Goal: Task Accomplishment & Management: Use online tool/utility

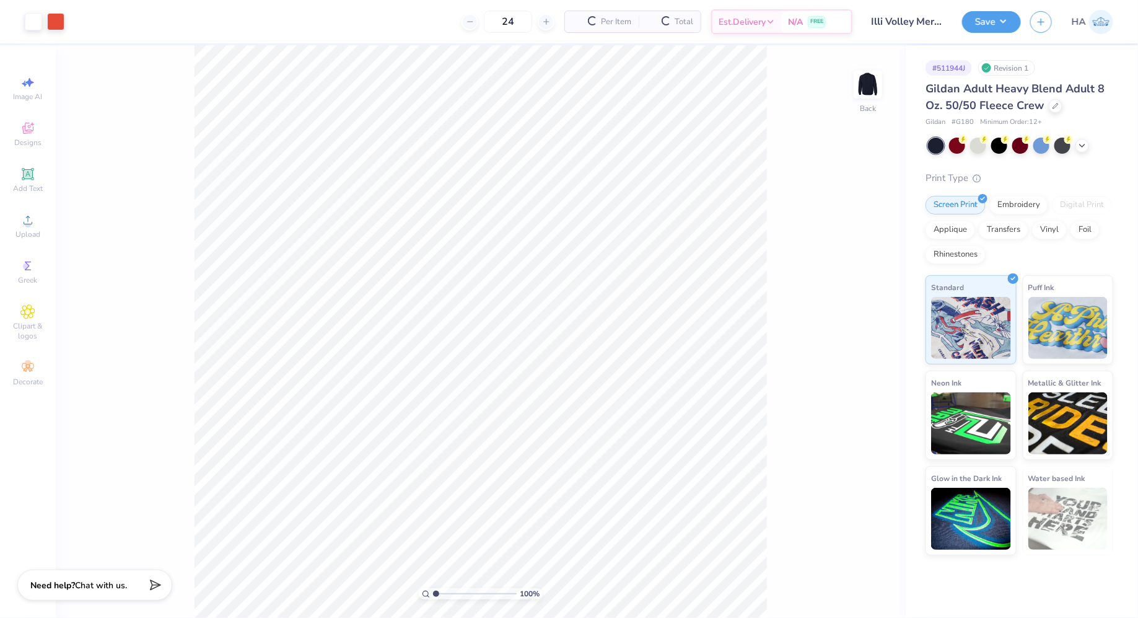
click at [1086, 138] on div at bounding box center [1020, 146] width 185 height 16
click at [1081, 144] on polyline at bounding box center [1082, 144] width 5 height 2
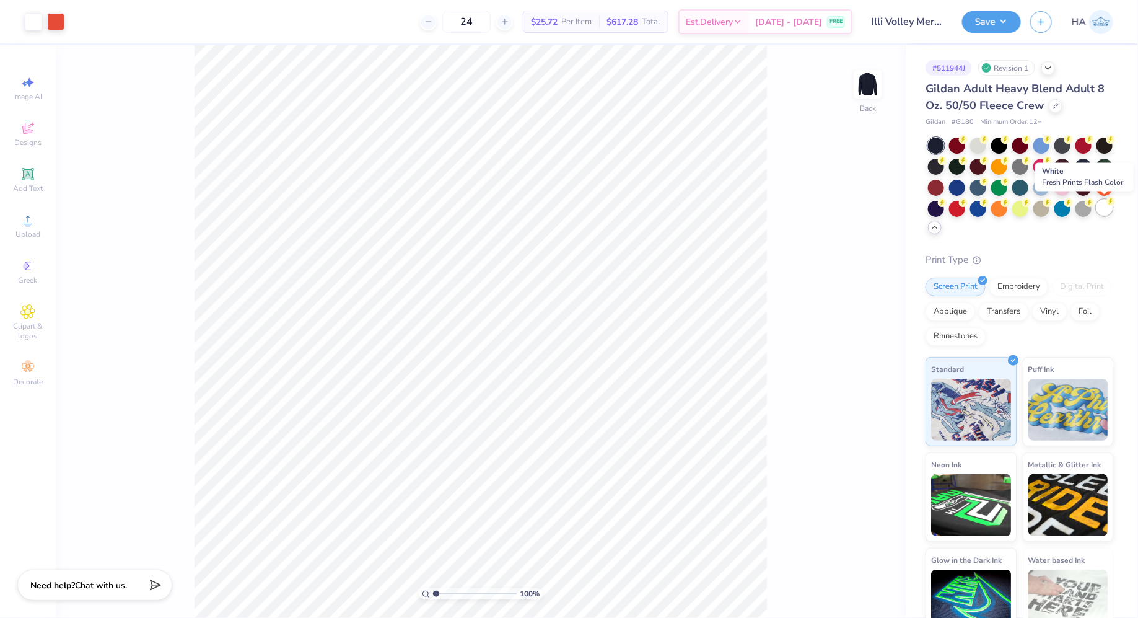
click at [1105, 210] on div at bounding box center [1105, 207] width 16 height 16
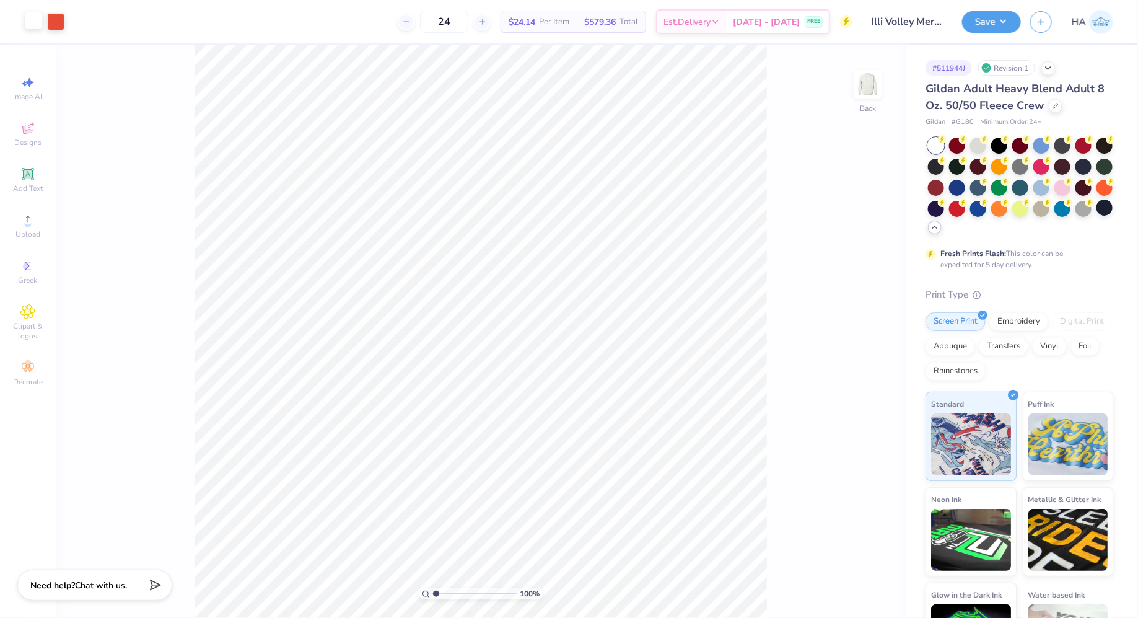
click at [28, 21] on div at bounding box center [33, 20] width 17 height 17
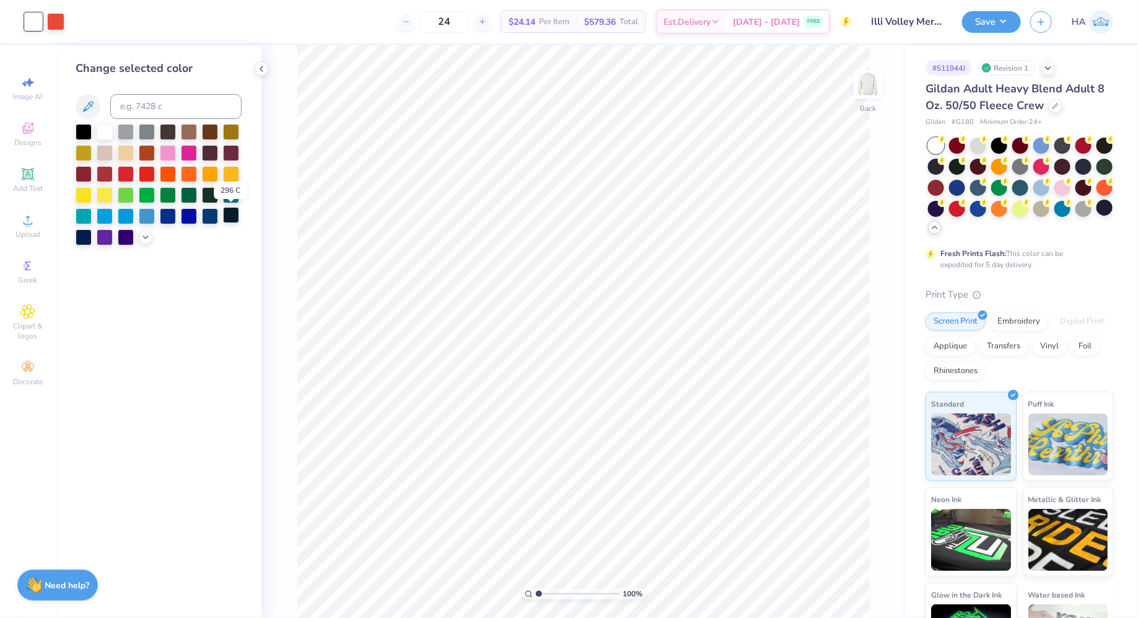
click at [237, 219] on div at bounding box center [231, 215] width 16 height 16
click at [76, 237] on div at bounding box center [84, 236] width 16 height 16
click at [975, 28] on button "Save" at bounding box center [991, 20] width 59 height 22
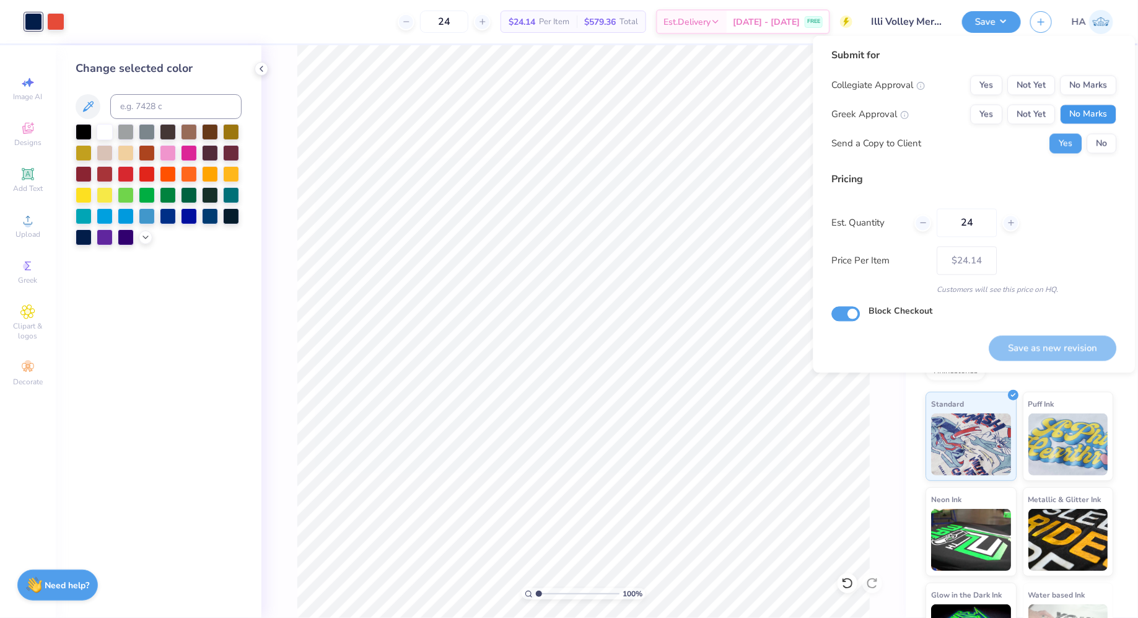
click at [1100, 115] on button "No Marks" at bounding box center [1089, 115] width 56 height 20
click at [1106, 83] on button "No Marks" at bounding box center [1089, 86] width 56 height 20
click at [1064, 349] on button "Save as new revision" at bounding box center [1053, 347] width 128 height 25
type input "– –"
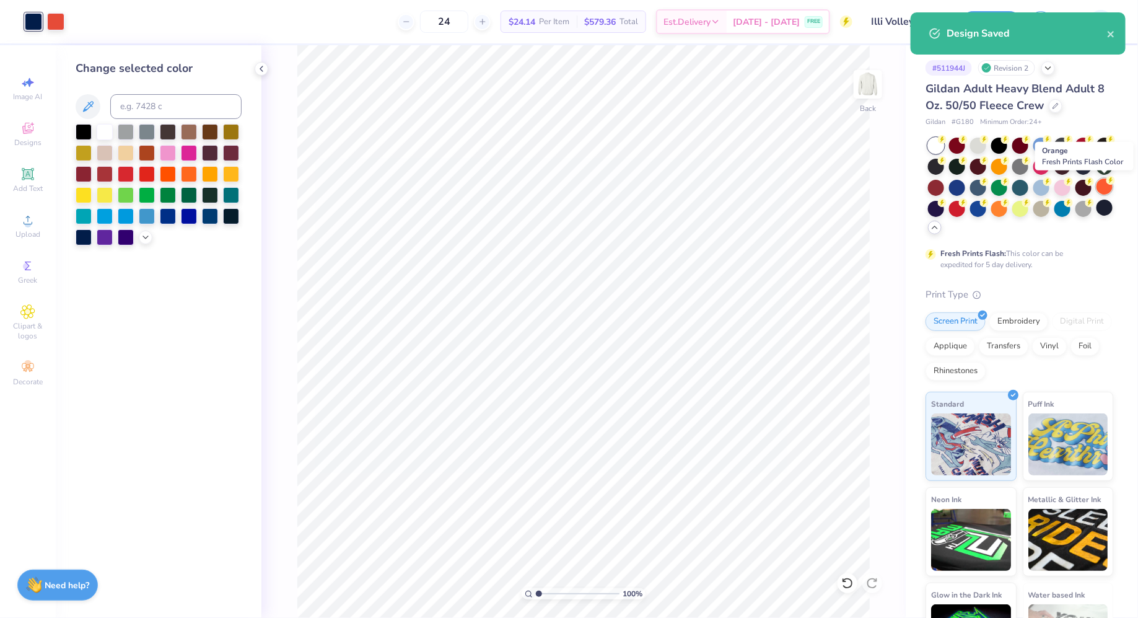
click at [1102, 186] on div at bounding box center [1105, 186] width 16 height 16
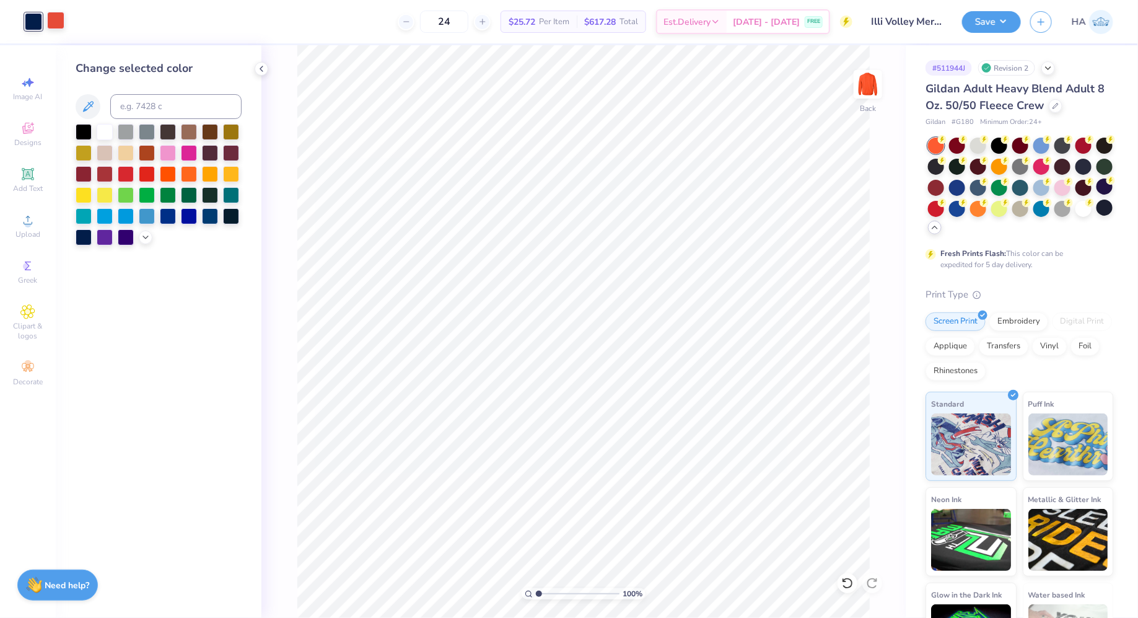
click at [55, 20] on div at bounding box center [55, 20] width 17 height 17
click at [103, 129] on div at bounding box center [105, 131] width 16 height 16
click at [983, 32] on div "Save" at bounding box center [991, 22] width 59 height 22
click at [999, 8] on div "Save HA" at bounding box center [1050, 21] width 176 height 43
click at [999, 15] on button "Save" at bounding box center [991, 20] width 59 height 22
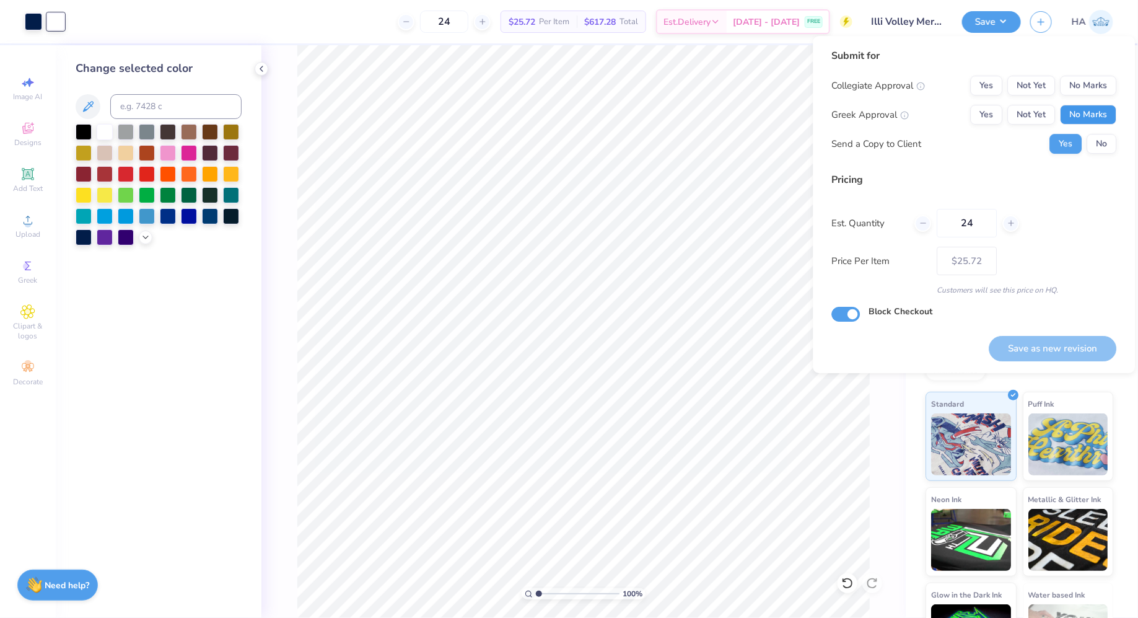
click at [1103, 123] on button "No Marks" at bounding box center [1089, 115] width 56 height 20
click at [1102, 88] on button "No Marks" at bounding box center [1089, 86] width 56 height 20
click at [1053, 348] on button "Save as new revision" at bounding box center [1053, 348] width 128 height 25
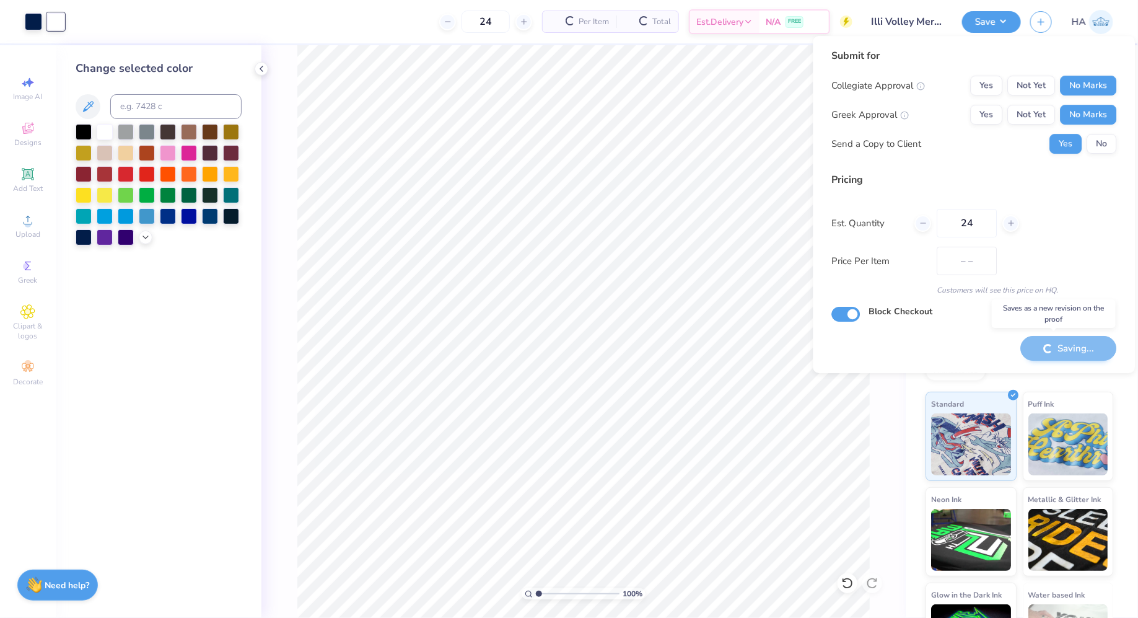
type input "$25.72"
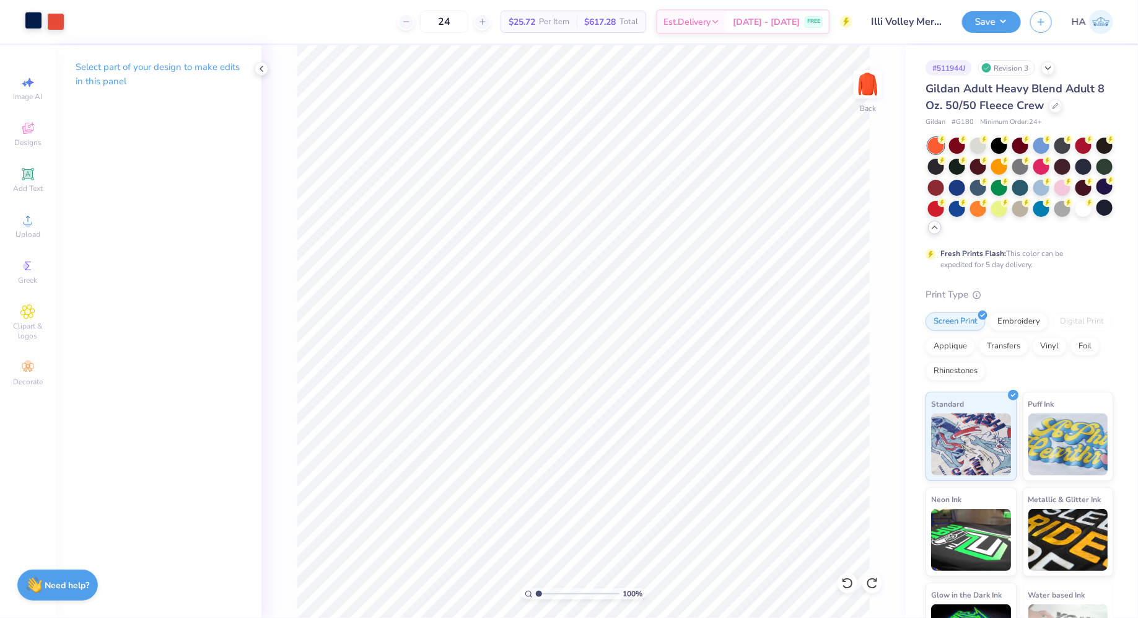
click at [33, 22] on div at bounding box center [33, 20] width 17 height 17
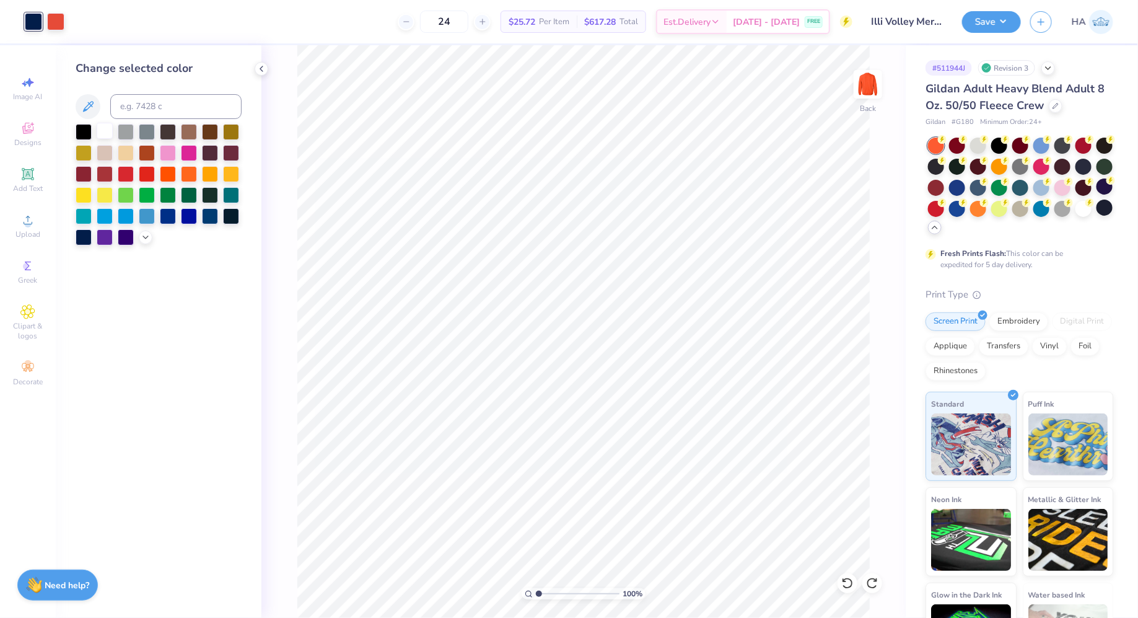
click at [113, 129] on div at bounding box center [105, 131] width 16 height 16
click at [58, 19] on div at bounding box center [55, 20] width 17 height 17
click at [85, 241] on div at bounding box center [84, 236] width 16 height 16
click at [983, 26] on button "Save" at bounding box center [991, 20] width 59 height 22
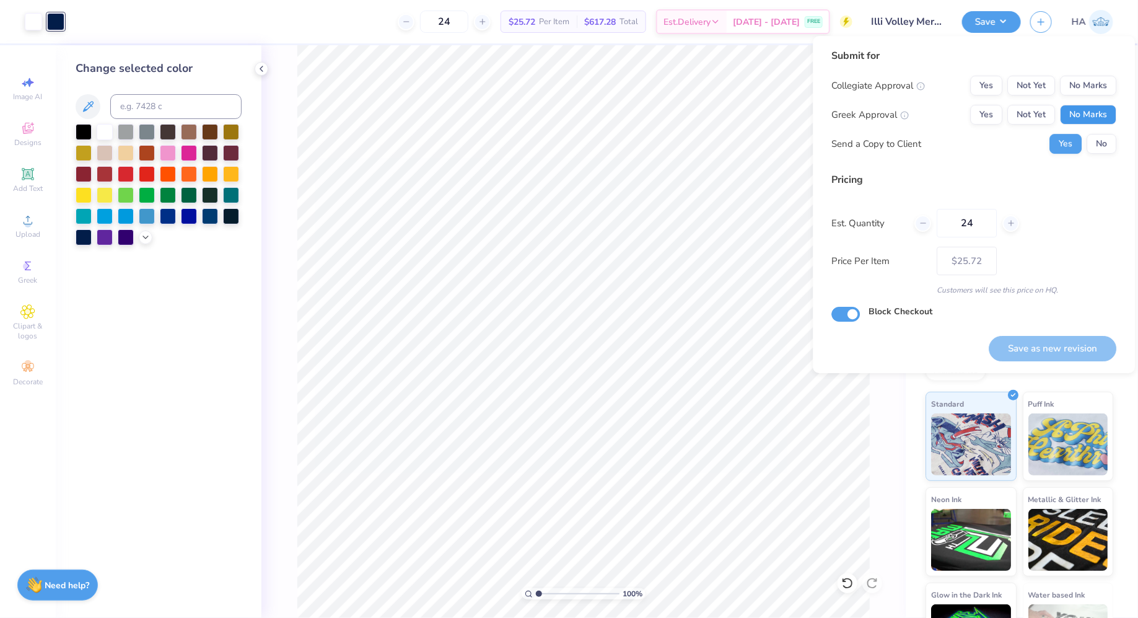
click at [1076, 112] on button "No Marks" at bounding box center [1089, 115] width 56 height 20
click at [1093, 84] on button "No Marks" at bounding box center [1089, 86] width 56 height 20
click at [1051, 346] on button "Save as new revision" at bounding box center [1053, 348] width 128 height 25
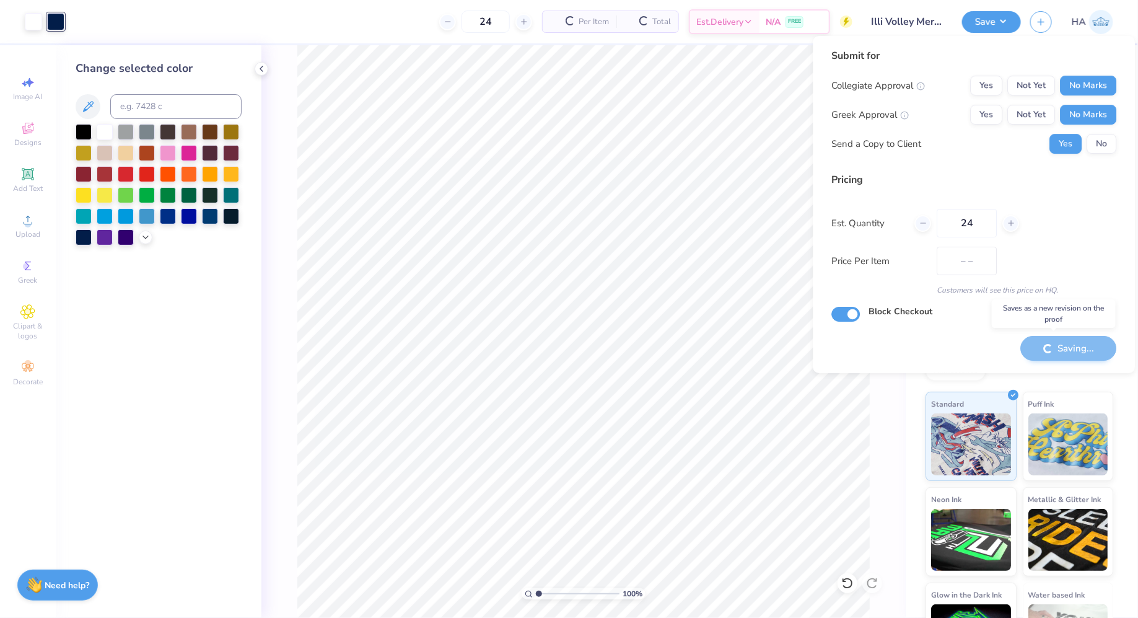
type input "$25.72"
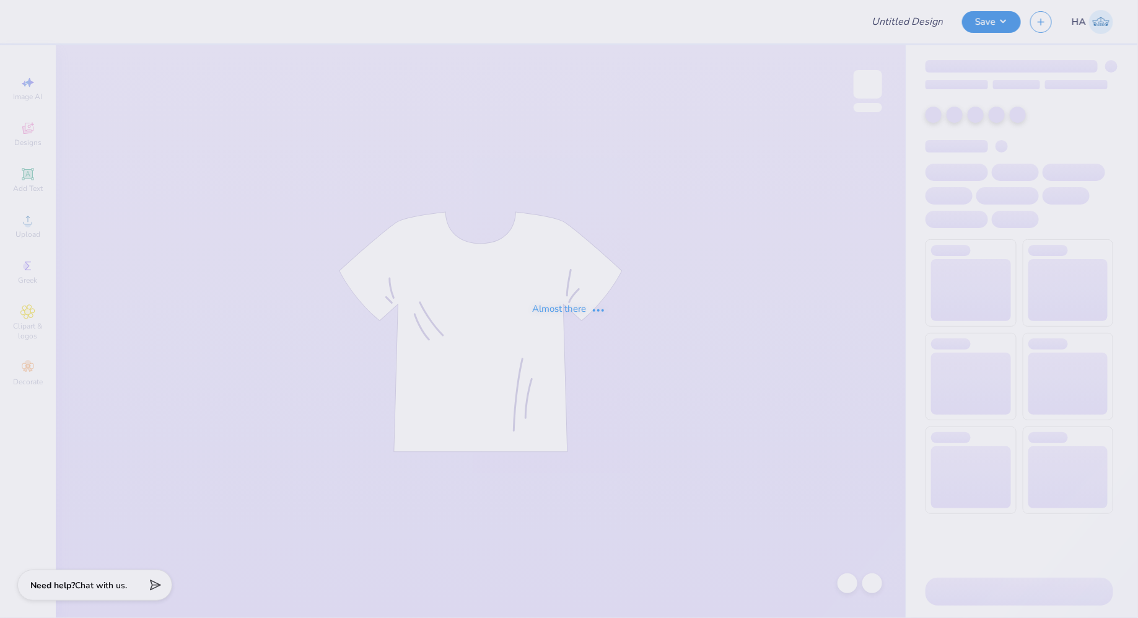
type input "Illi Volley Merch!"
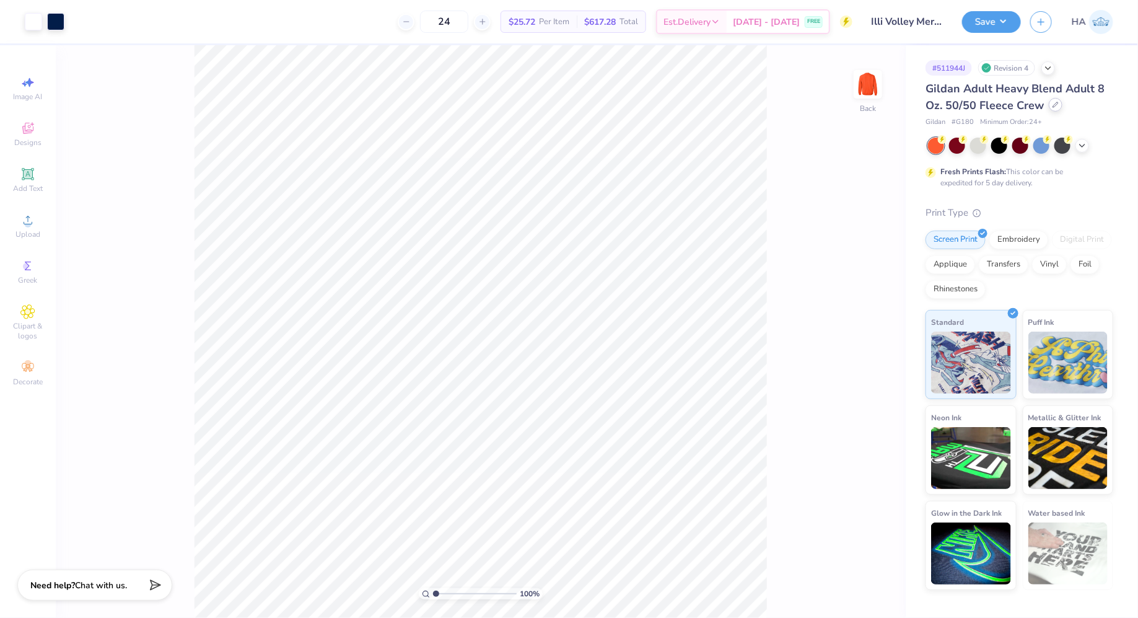
click at [1055, 109] on div at bounding box center [1056, 105] width 14 height 14
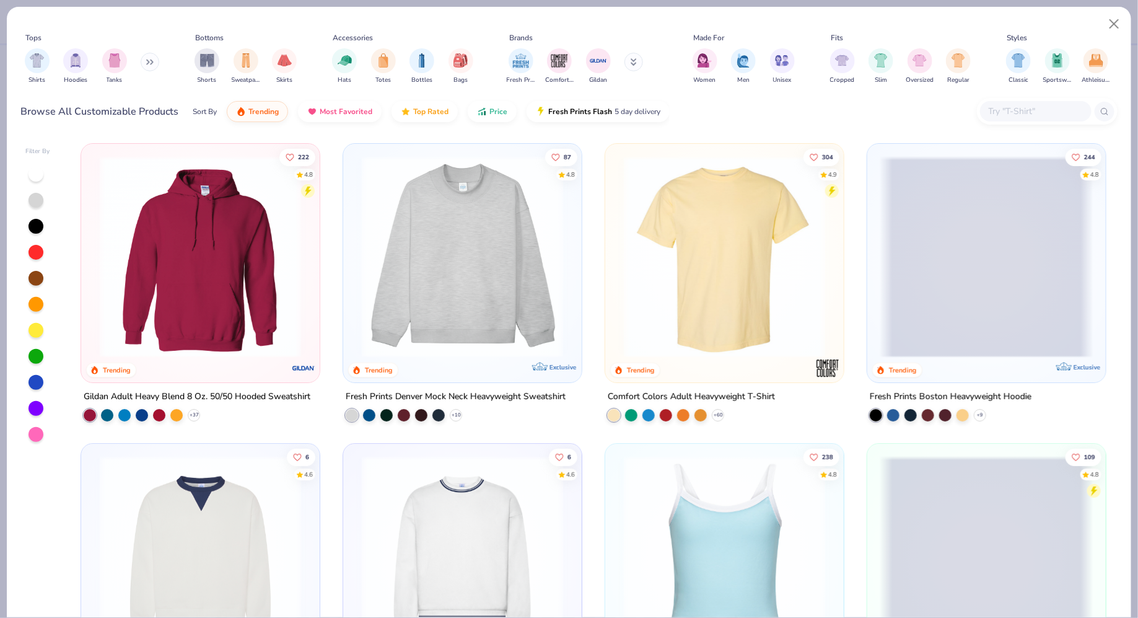
click at [1023, 102] on div at bounding box center [1036, 111] width 112 height 20
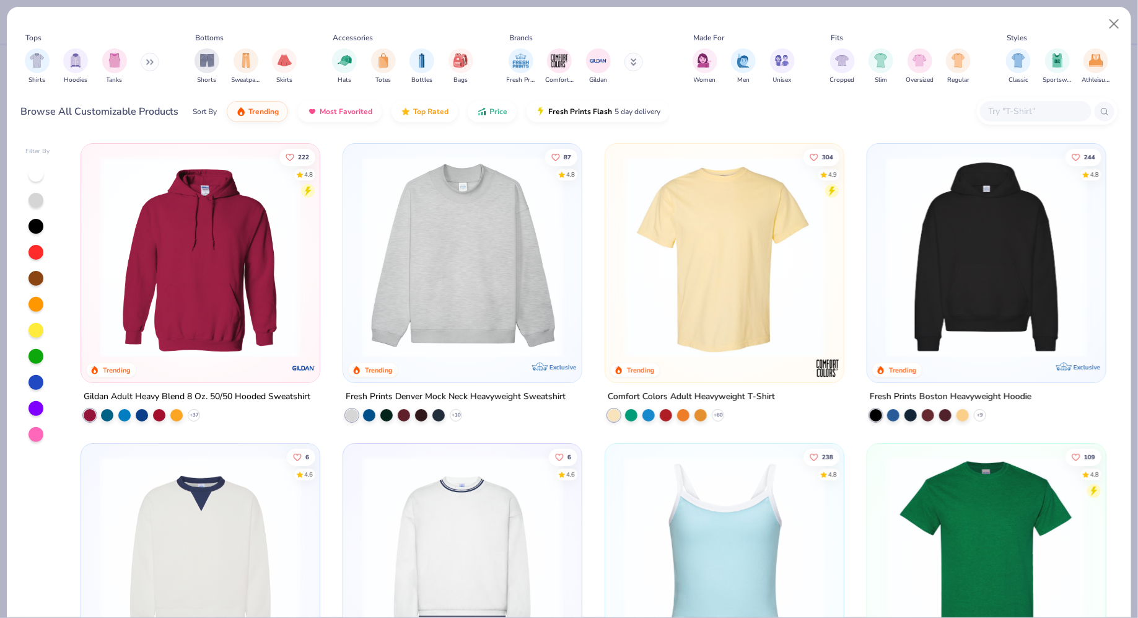
click at [204, 242] on img at bounding box center [201, 256] width 214 height 201
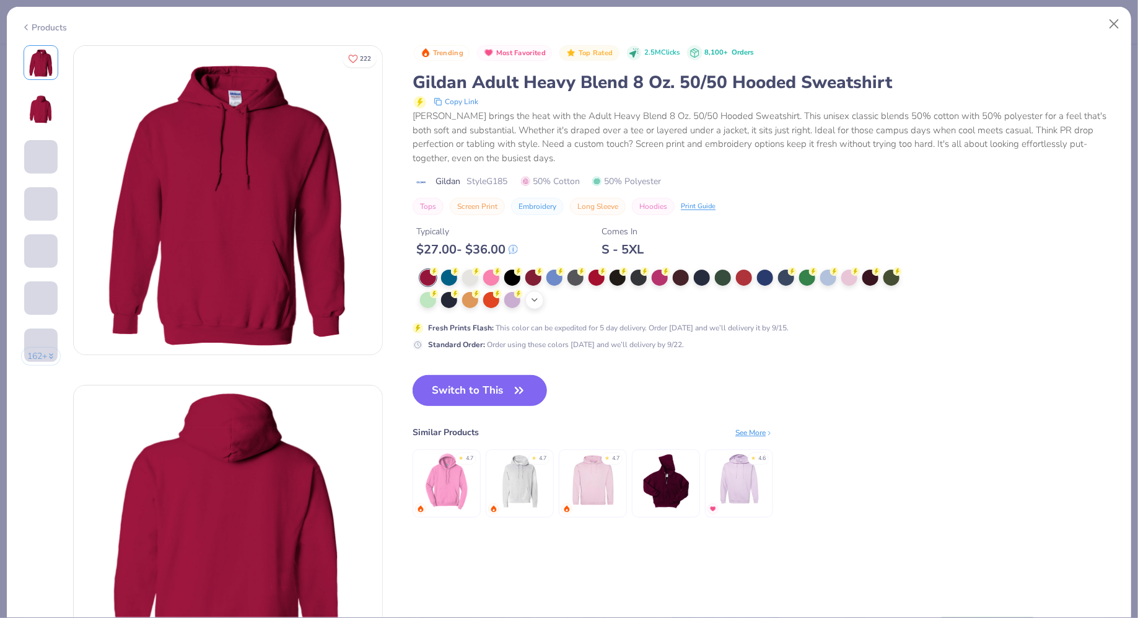
click at [534, 300] on icon at bounding box center [535, 300] width 10 height 10
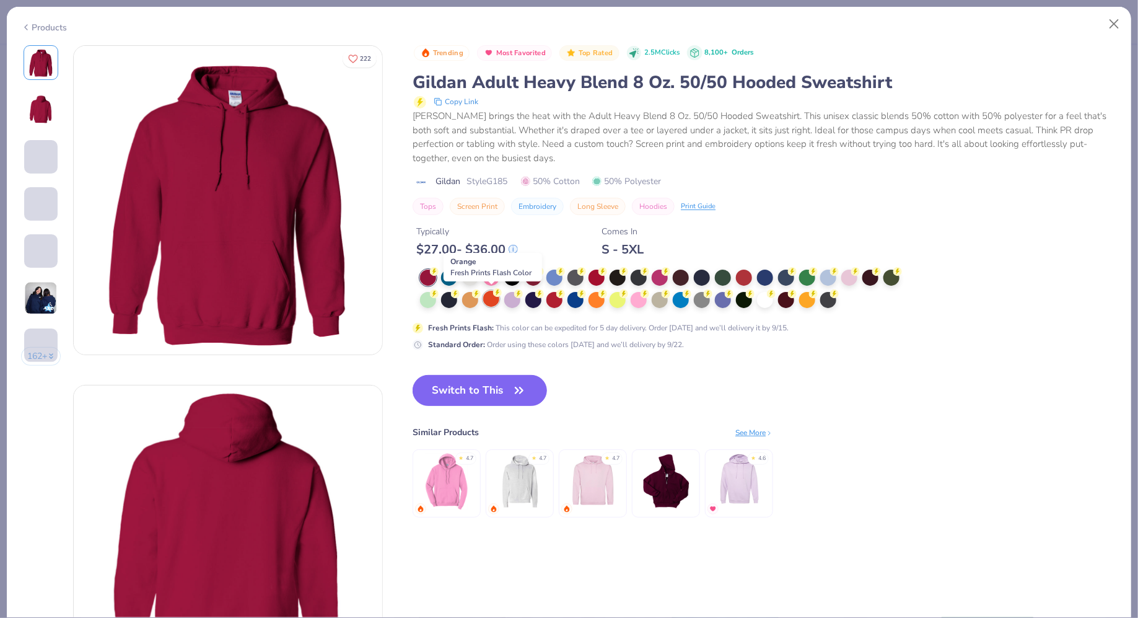
click at [495, 299] on div at bounding box center [491, 299] width 16 height 16
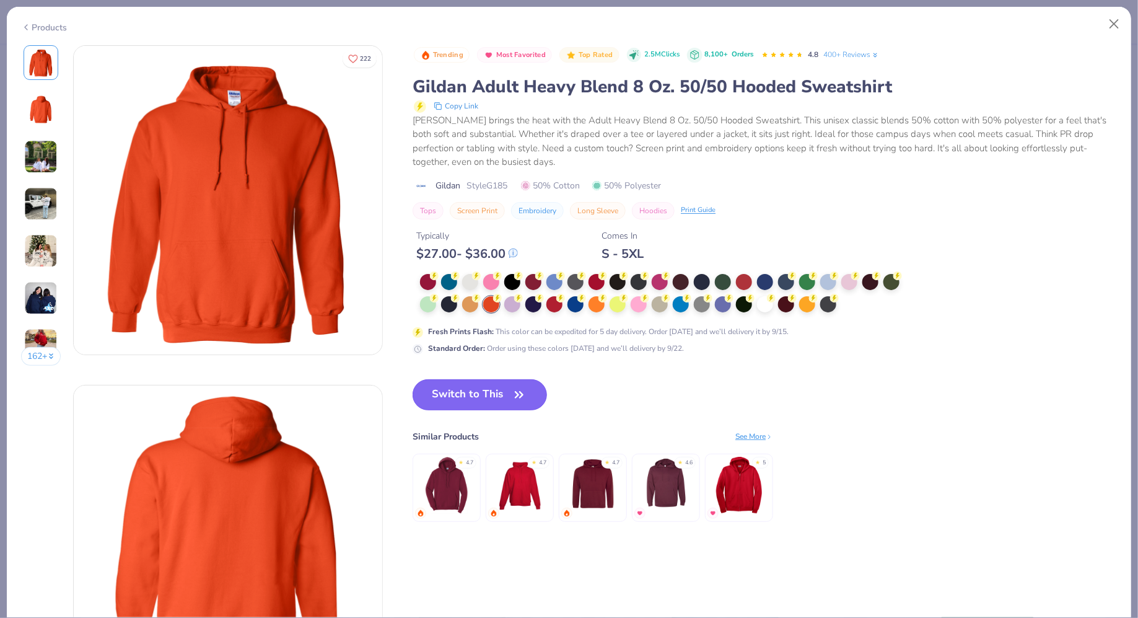
click at [484, 393] on button "Switch to This" at bounding box center [480, 394] width 134 height 31
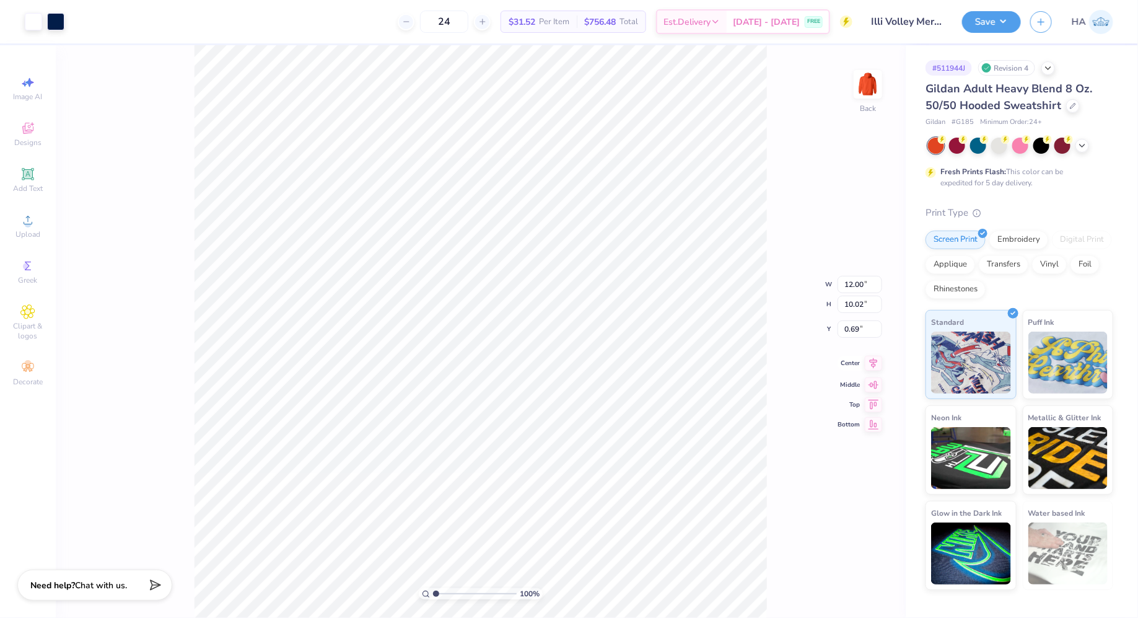
click at [875, 366] on icon at bounding box center [873, 363] width 17 height 15
click at [854, 323] on input "0.69" at bounding box center [860, 328] width 45 height 17
type input "3.00"
click at [870, 347] on icon at bounding box center [873, 353] width 17 height 15
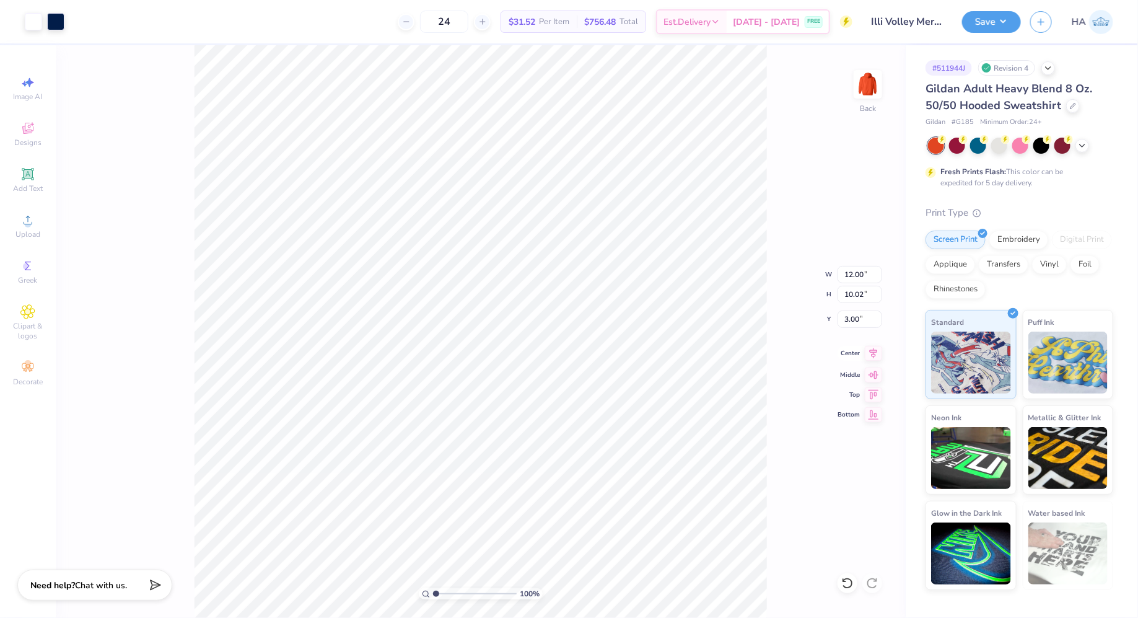
click at [870, 347] on icon at bounding box center [873, 353] width 17 height 15
type input "1.92"
click at [1007, 22] on button "Save" at bounding box center [991, 20] width 59 height 22
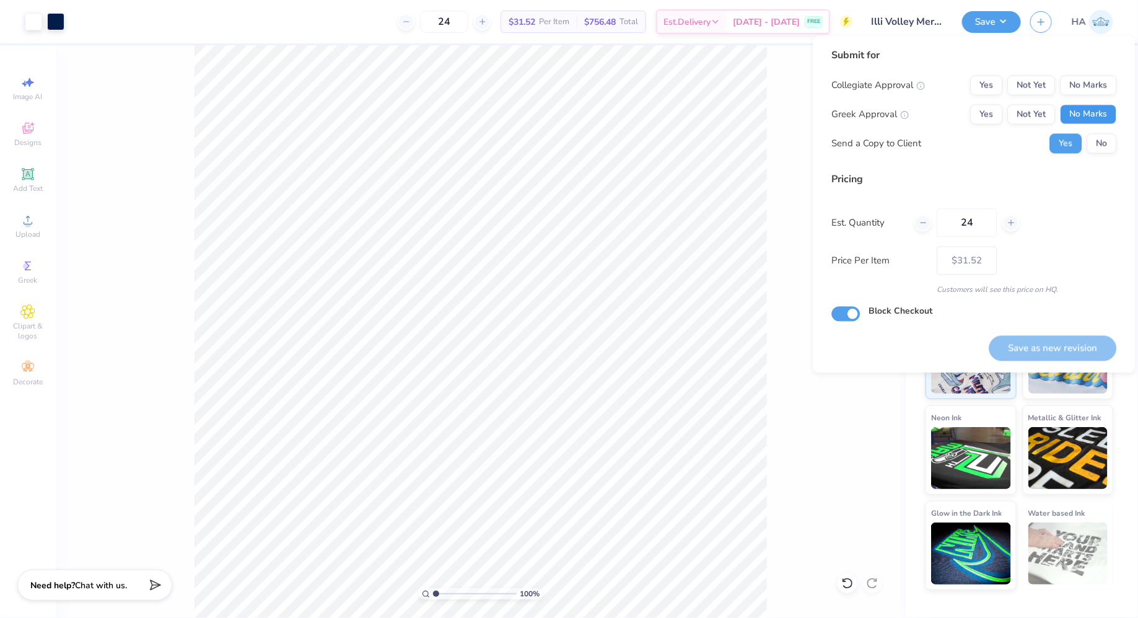
click at [1113, 121] on button "No Marks" at bounding box center [1089, 115] width 56 height 20
click at [1098, 73] on div "Submit for Collegiate Approval Yes Not Yet No Marks Greek Approval Yes Not Yet …" at bounding box center [974, 105] width 285 height 115
click at [1087, 85] on button "No Marks" at bounding box center [1089, 86] width 56 height 20
click at [1049, 351] on button "Save as new revision" at bounding box center [1053, 347] width 128 height 25
type input "$31.52"
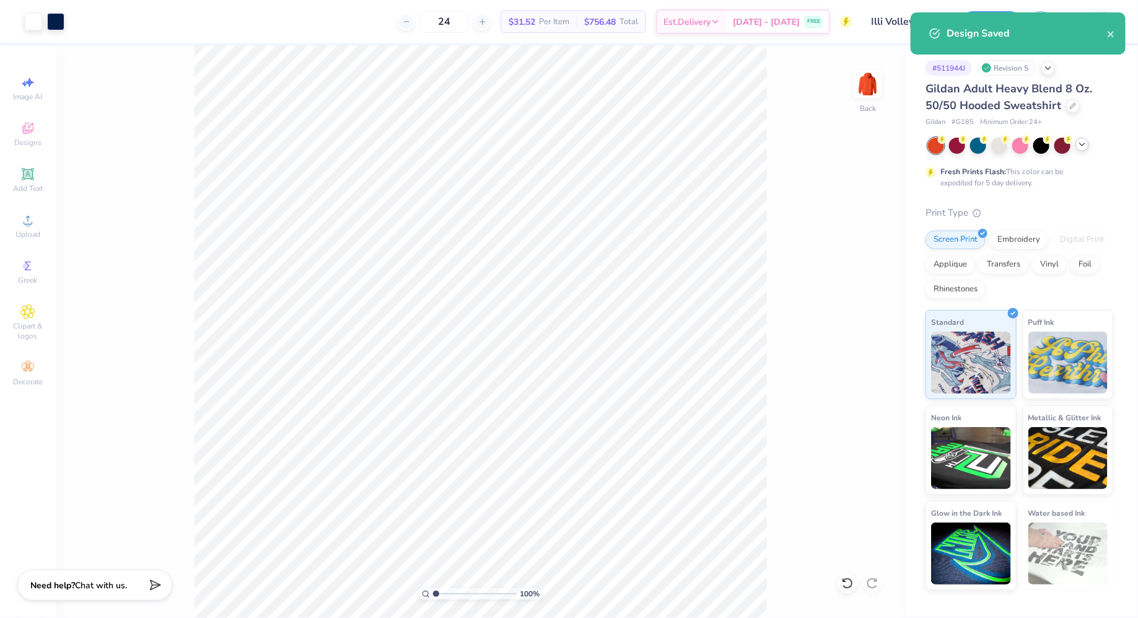
click at [1084, 147] on icon at bounding box center [1082, 144] width 10 height 10
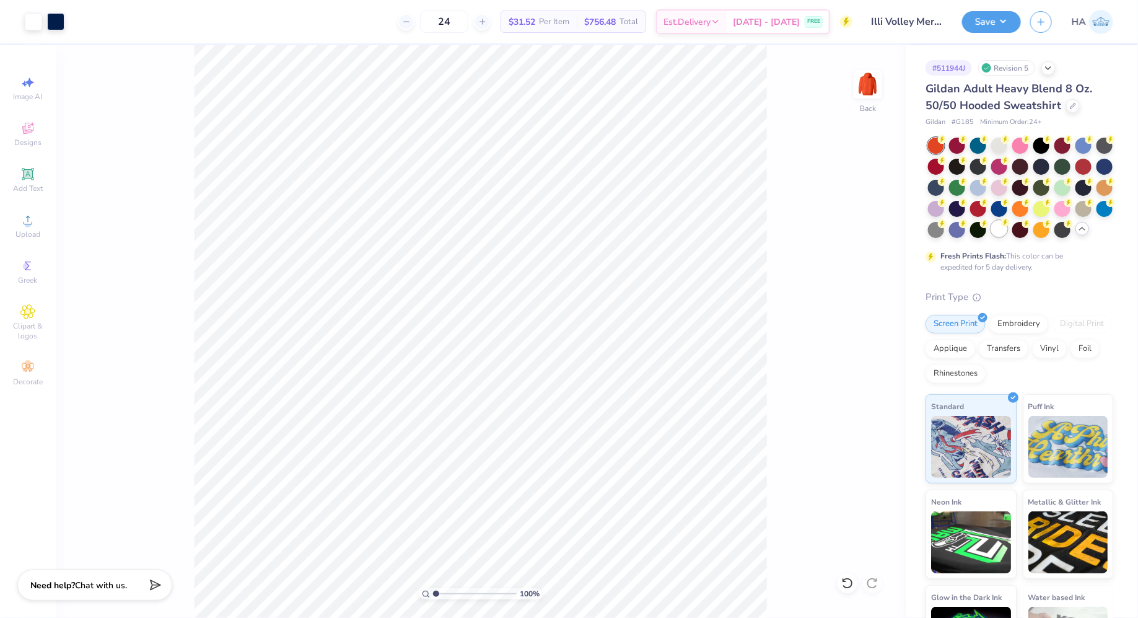
click at [1006, 229] on div at bounding box center [999, 229] width 16 height 16
click at [55, 25] on div at bounding box center [55, 20] width 17 height 17
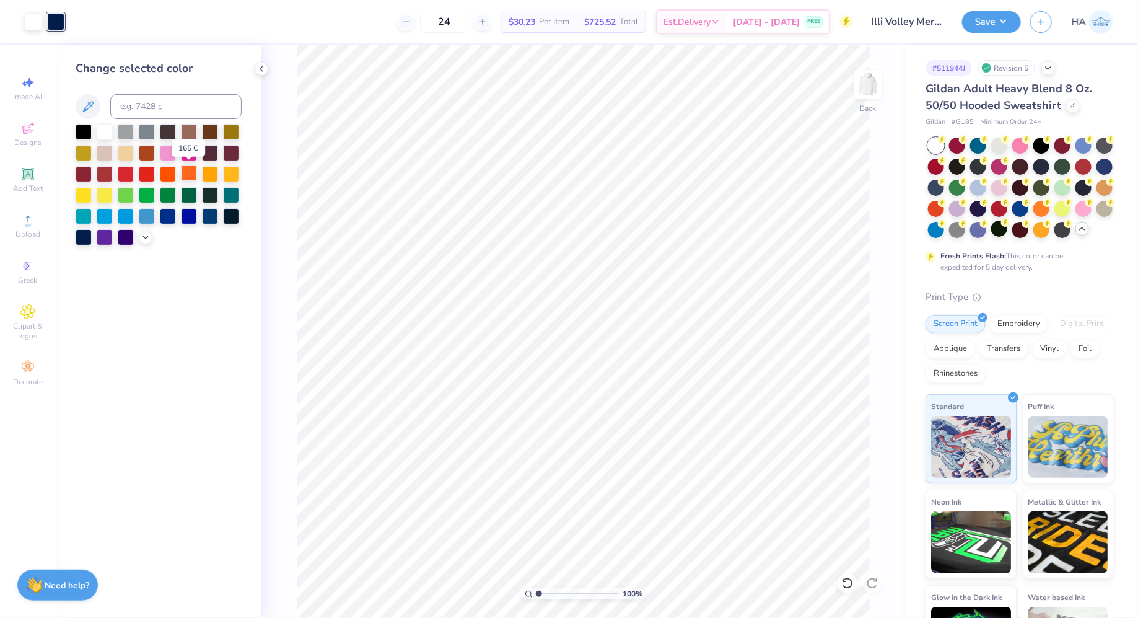
click at [186, 172] on div at bounding box center [189, 173] width 16 height 16
click at [154, 102] on input at bounding box center [175, 106] width 131 height 25
paste input "7417"
type input "7417"
click at [36, 26] on div at bounding box center [33, 20] width 17 height 17
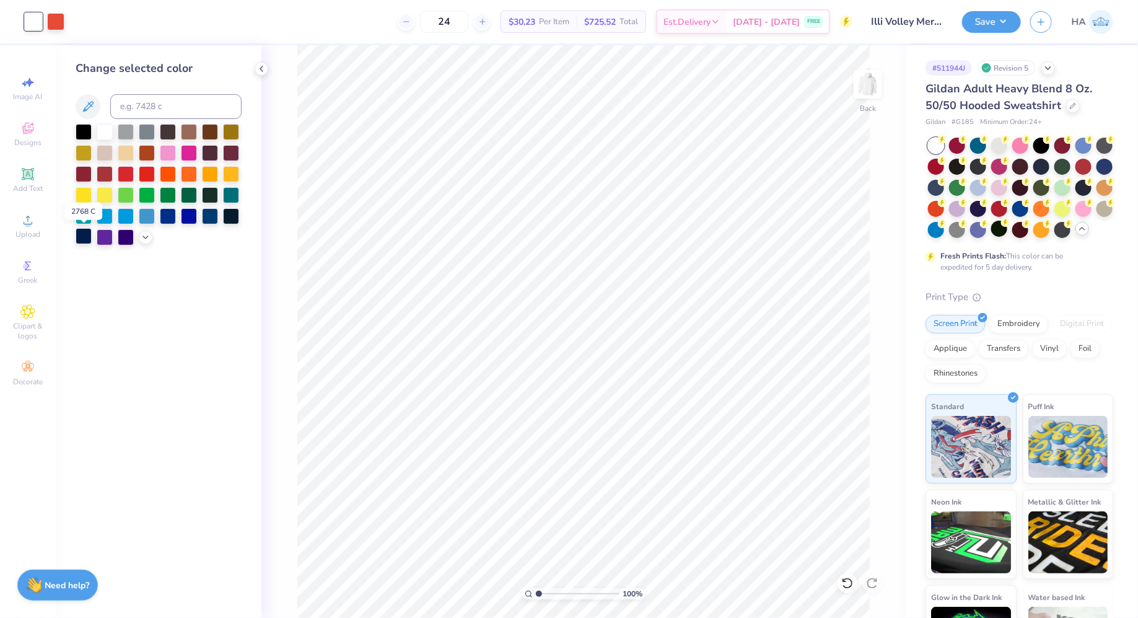
click at [79, 238] on div at bounding box center [84, 236] width 16 height 16
click at [988, 33] on div "Save HA" at bounding box center [1050, 21] width 176 height 43
click at [1008, 30] on button "Save" at bounding box center [991, 20] width 59 height 22
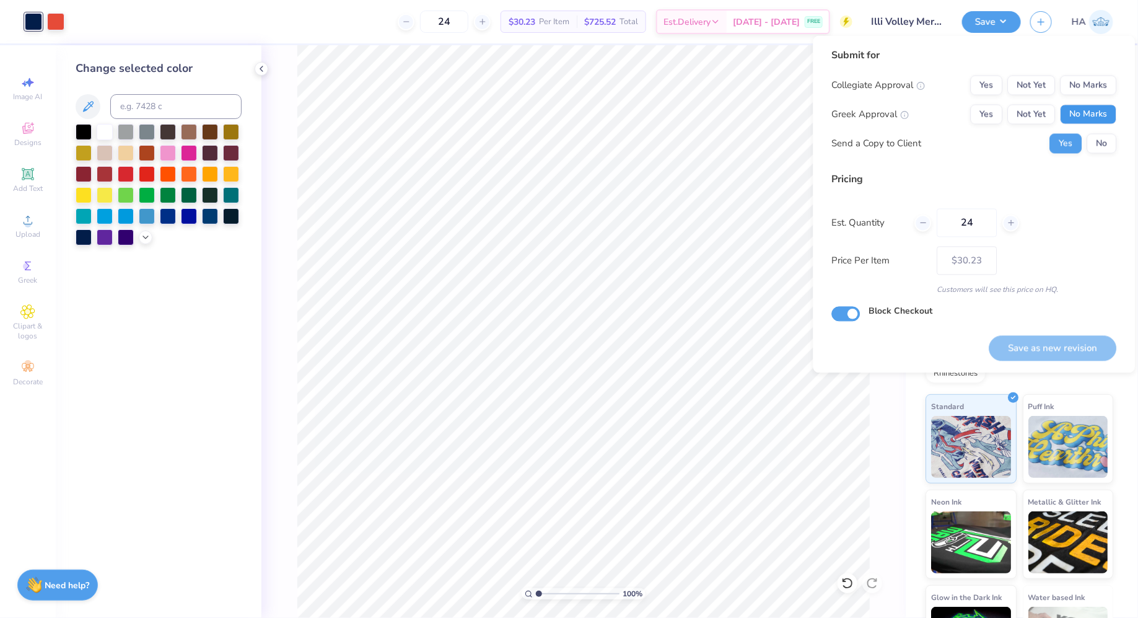
click at [1079, 112] on button "No Marks" at bounding box center [1089, 115] width 56 height 20
click at [1094, 83] on button "No Marks" at bounding box center [1089, 86] width 56 height 20
click at [1049, 357] on button "Save as new revision" at bounding box center [1053, 347] width 128 height 25
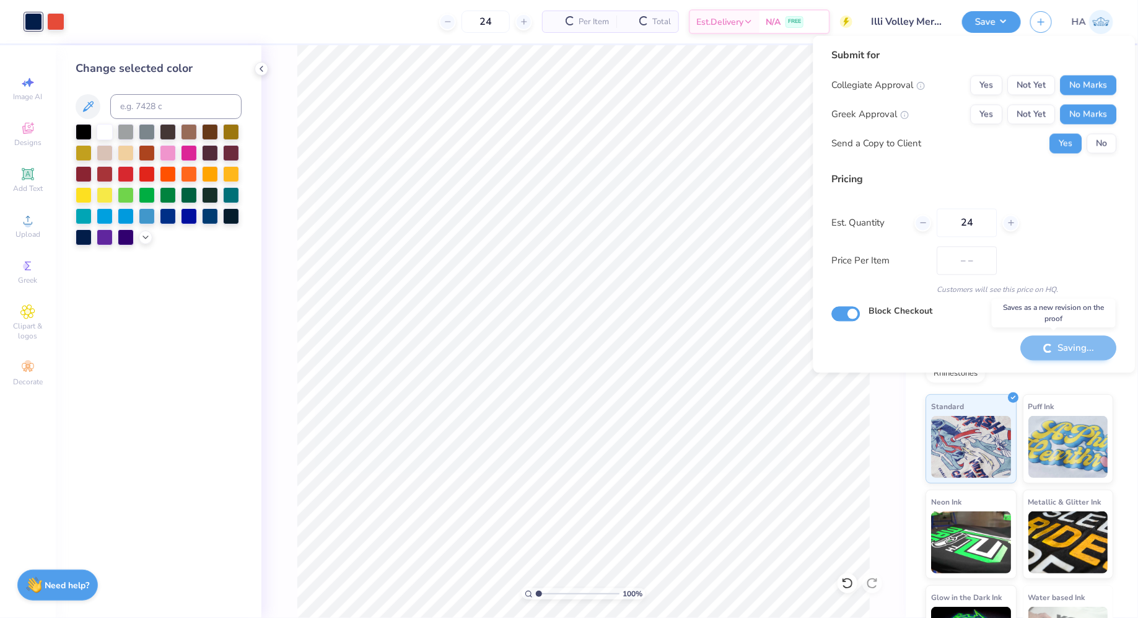
type input "$30.23"
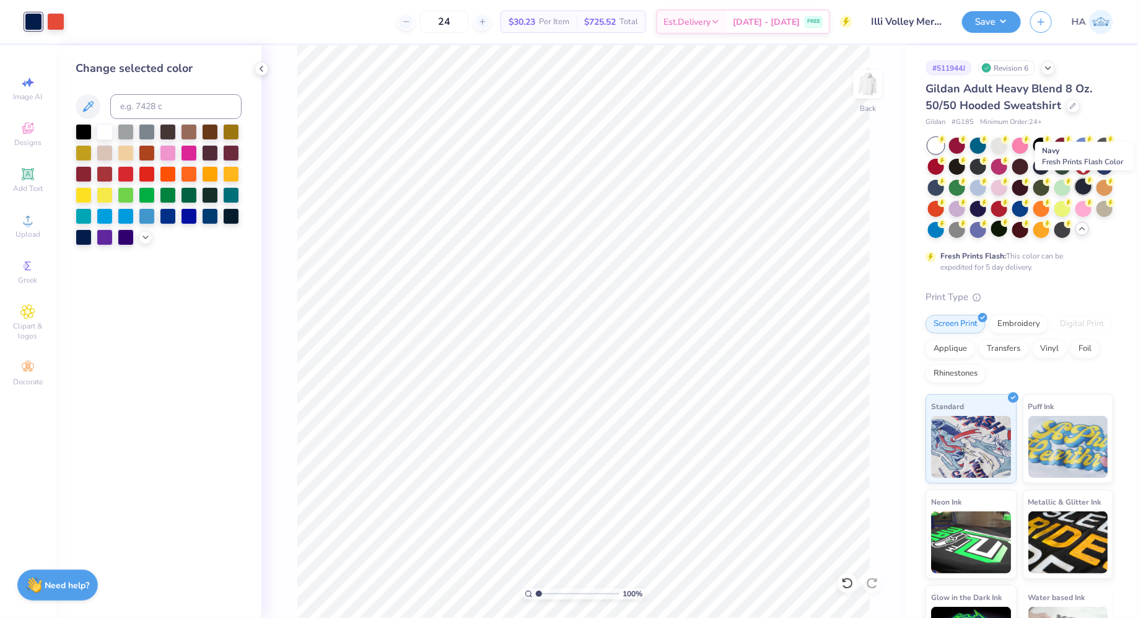
click at [1087, 188] on div at bounding box center [1084, 186] width 16 height 16
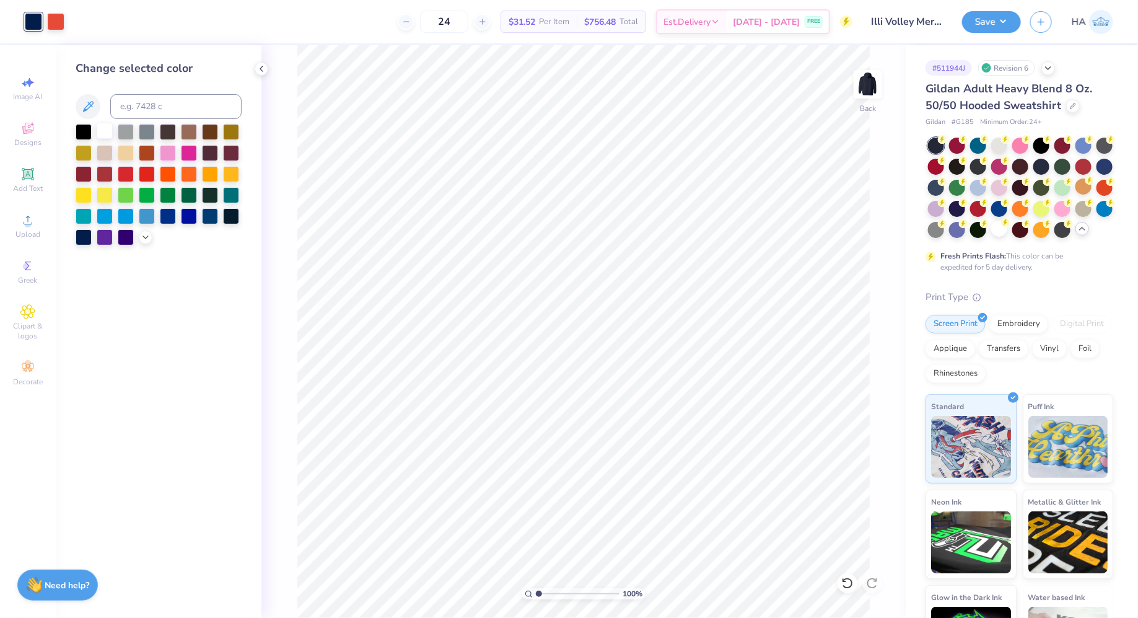
click at [105, 138] on div at bounding box center [105, 131] width 16 height 16
click at [977, 22] on button "Save" at bounding box center [991, 20] width 59 height 22
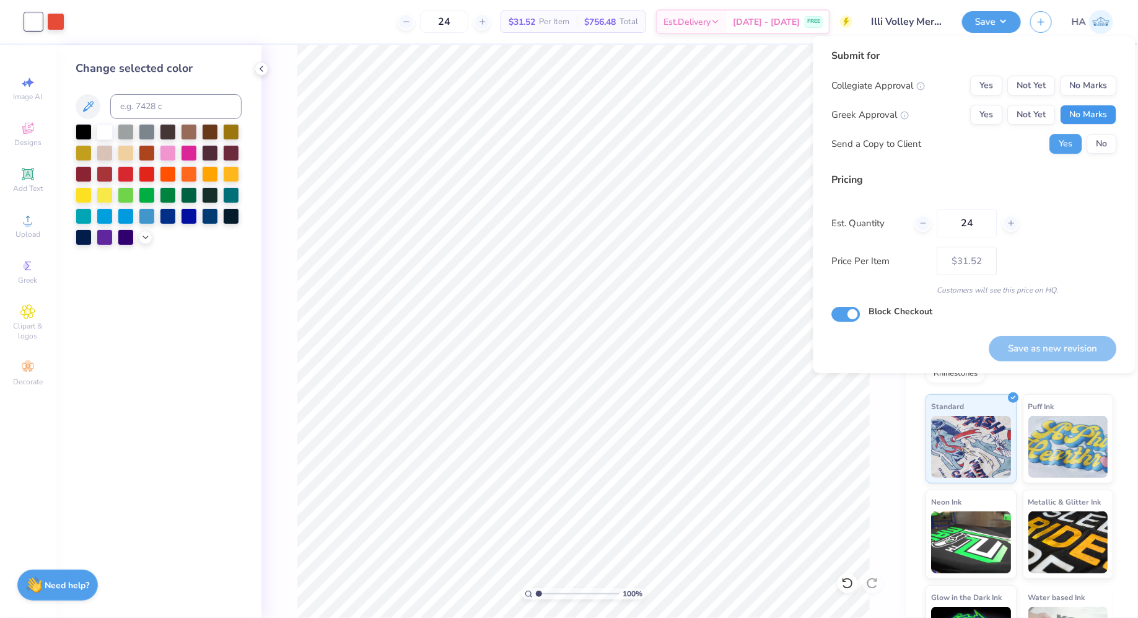
click at [1084, 113] on button "No Marks" at bounding box center [1089, 115] width 56 height 20
click at [1084, 90] on button "No Marks" at bounding box center [1089, 86] width 56 height 20
click at [1035, 351] on button "Save as new revision" at bounding box center [1053, 348] width 128 height 25
type input "$31.52"
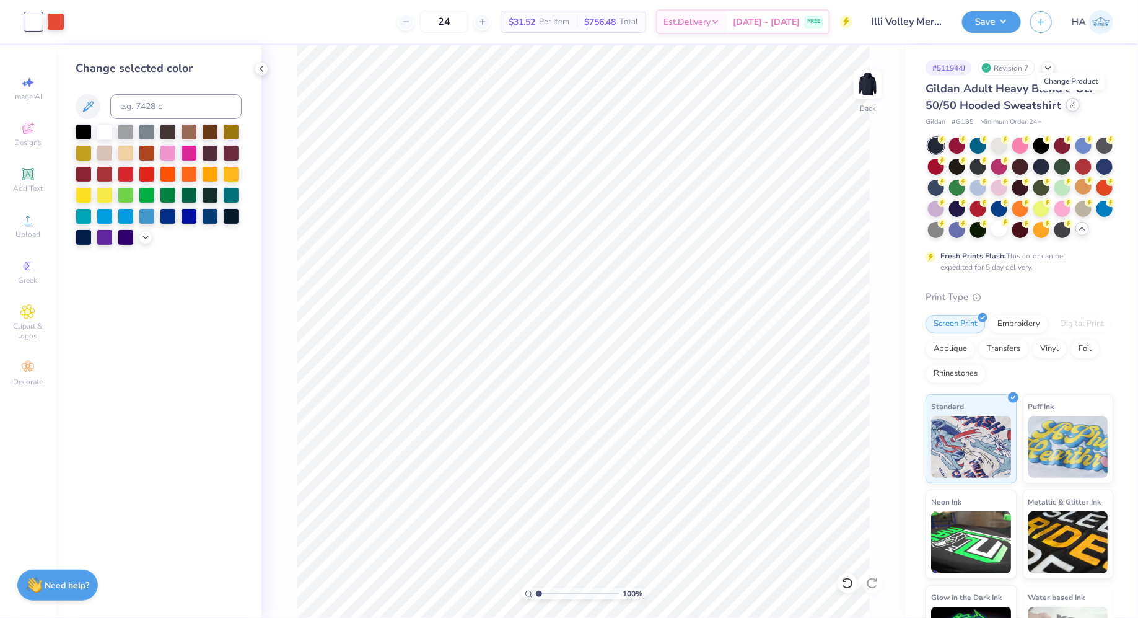
click at [1072, 105] on icon at bounding box center [1073, 105] width 6 height 6
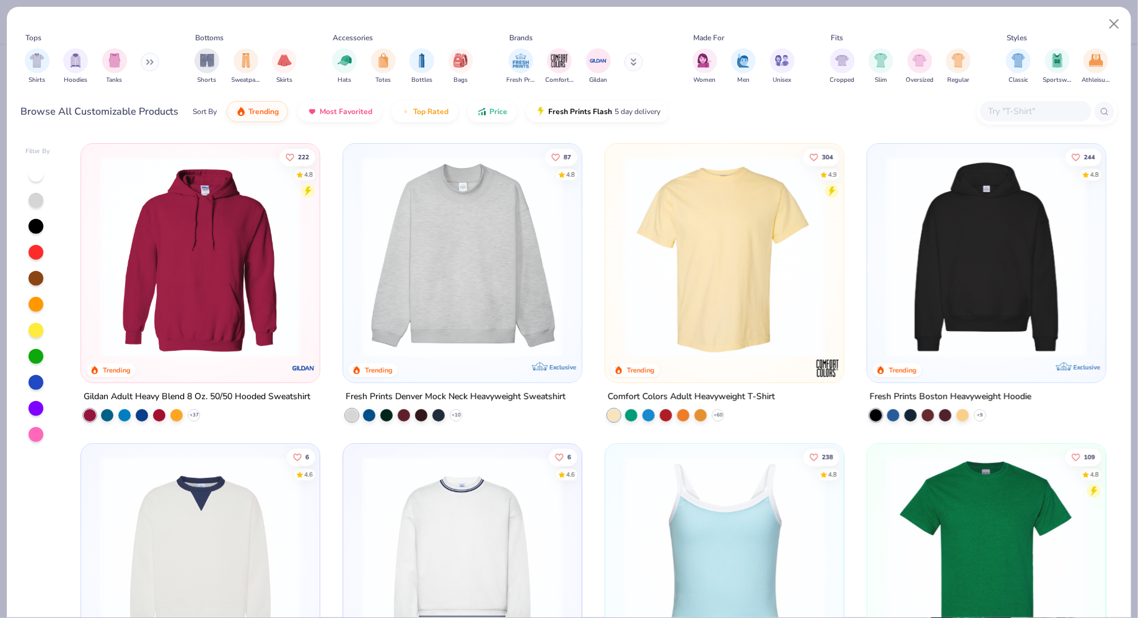
click at [1021, 117] on input "text" at bounding box center [1035, 111] width 95 height 14
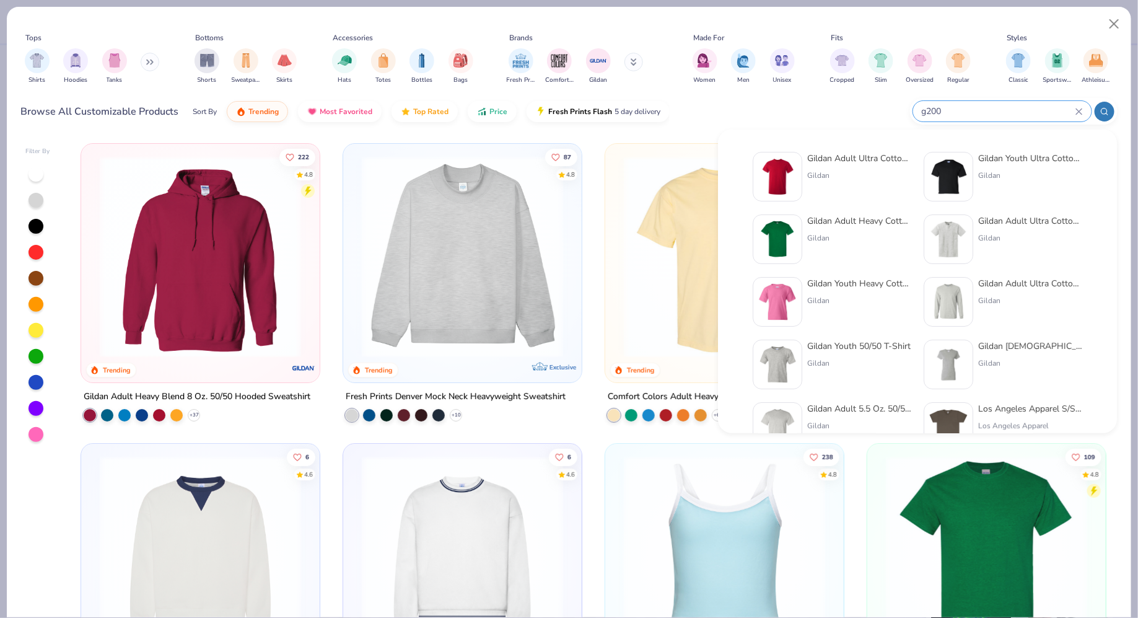
type input "g200"
click at [797, 159] on img at bounding box center [777, 176] width 38 height 38
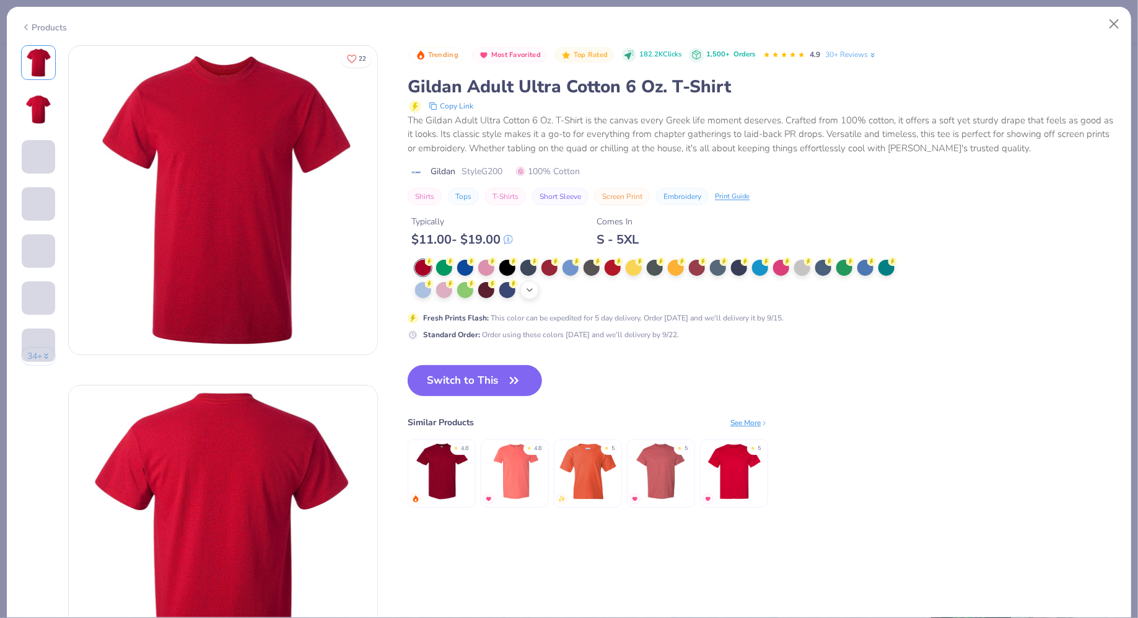
click at [528, 286] on icon at bounding box center [530, 290] width 10 height 10
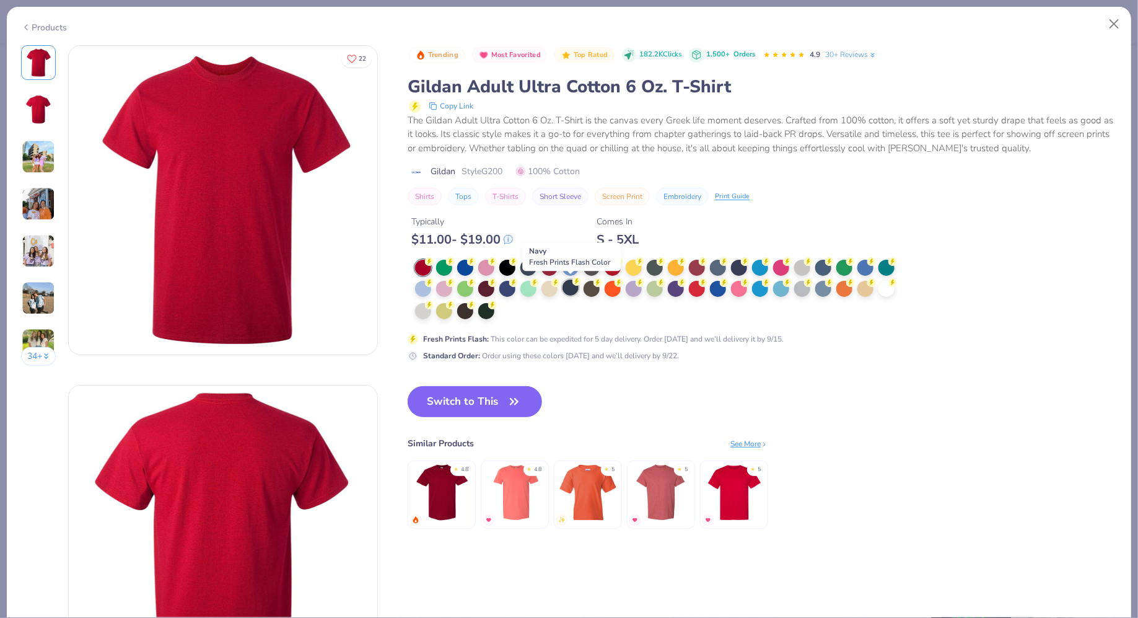
click at [571, 287] on div at bounding box center [571, 287] width 16 height 16
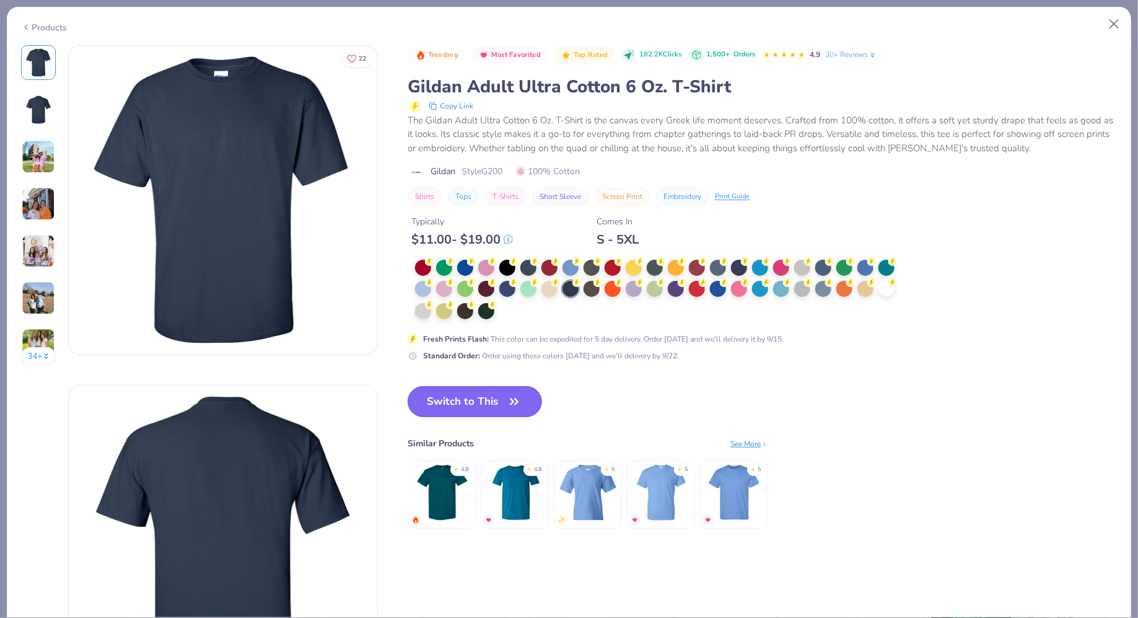
click at [453, 394] on button "Switch to This" at bounding box center [475, 401] width 134 height 31
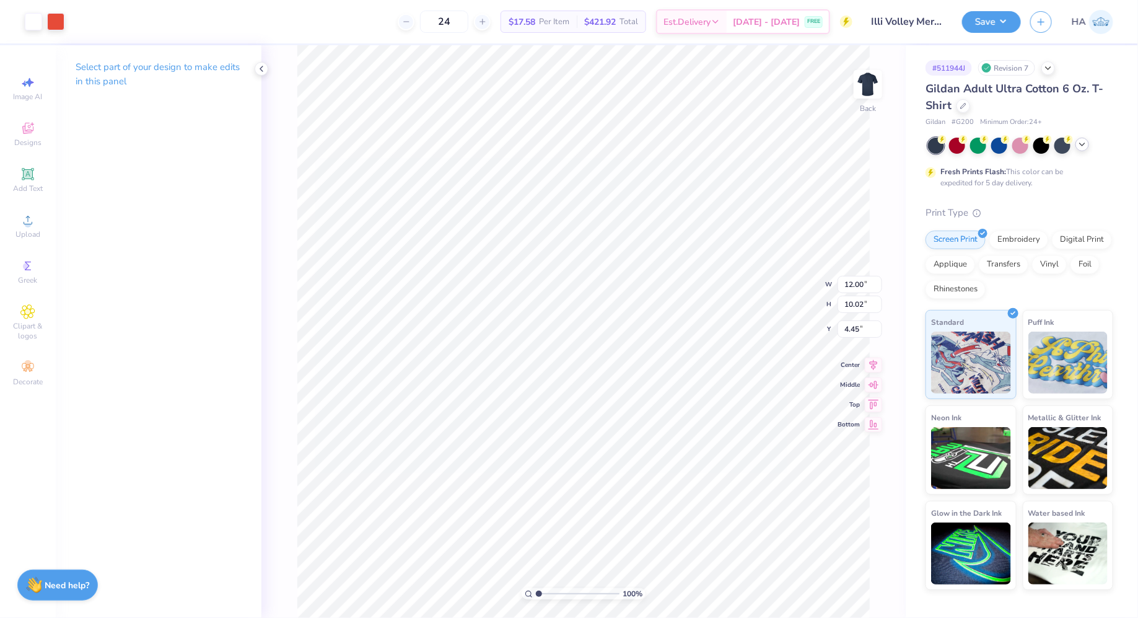
type input "3.00"
click at [1003, 20] on button "Save" at bounding box center [991, 20] width 59 height 22
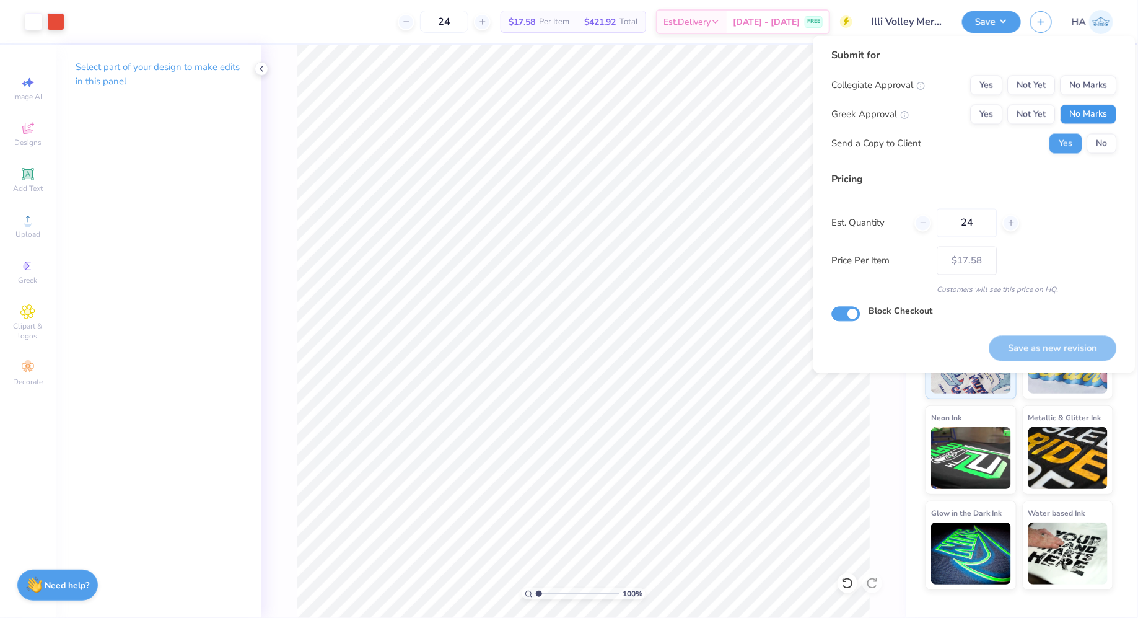
click at [1097, 108] on button "No Marks" at bounding box center [1089, 115] width 56 height 20
click at [1107, 77] on button "No Marks" at bounding box center [1089, 86] width 56 height 20
click at [1045, 338] on button "Save as new revision" at bounding box center [1053, 347] width 128 height 25
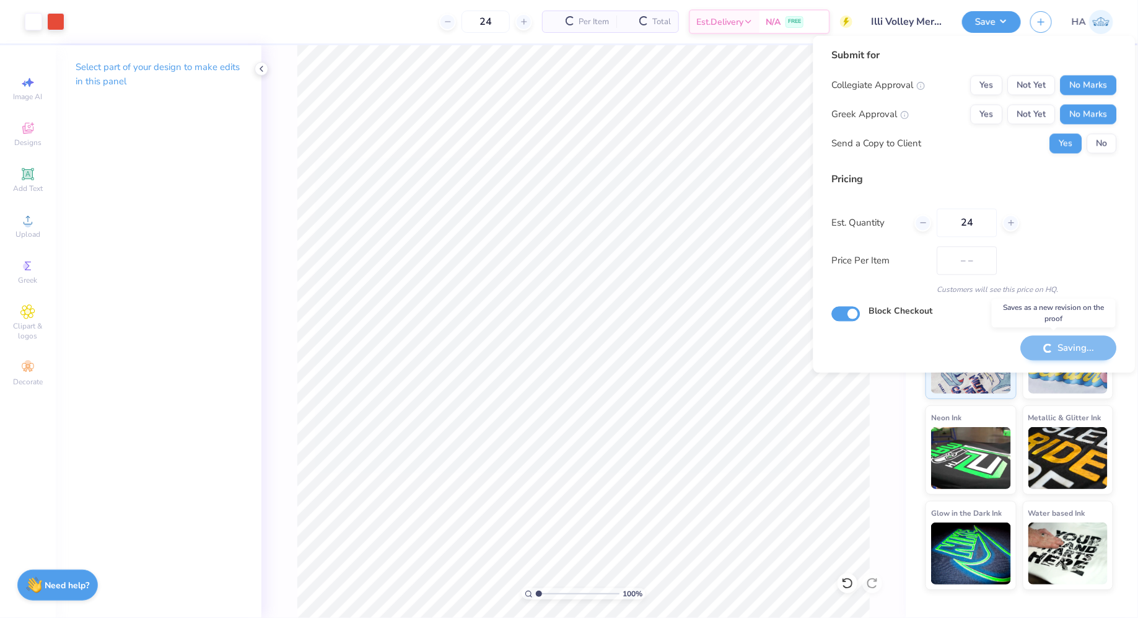
type input "$17.58"
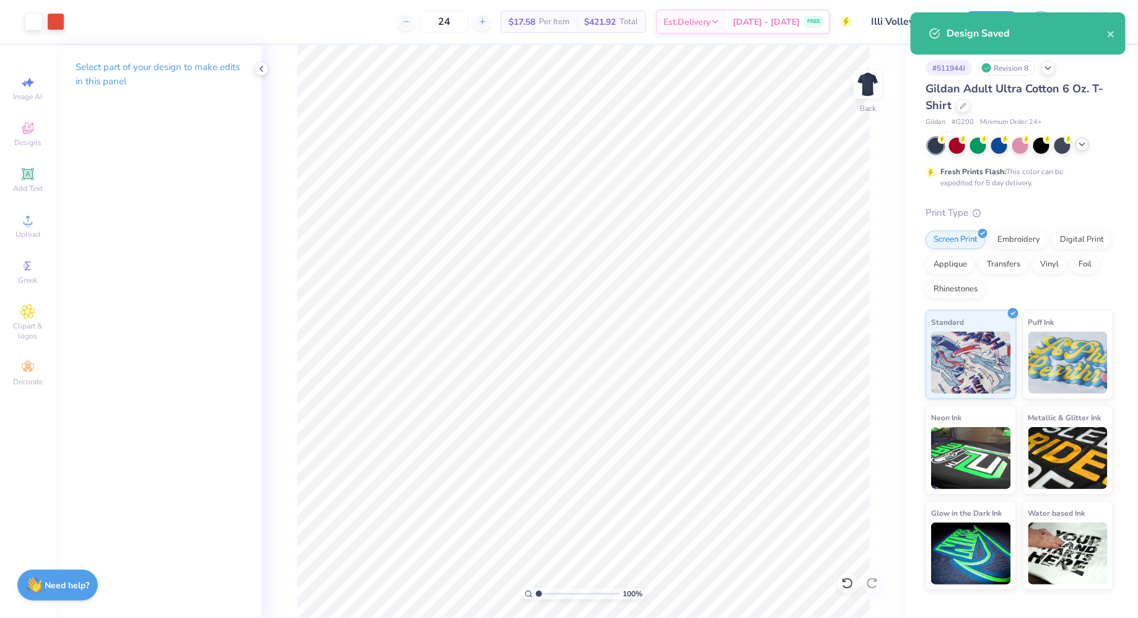
click at [1086, 146] on icon at bounding box center [1082, 144] width 10 height 10
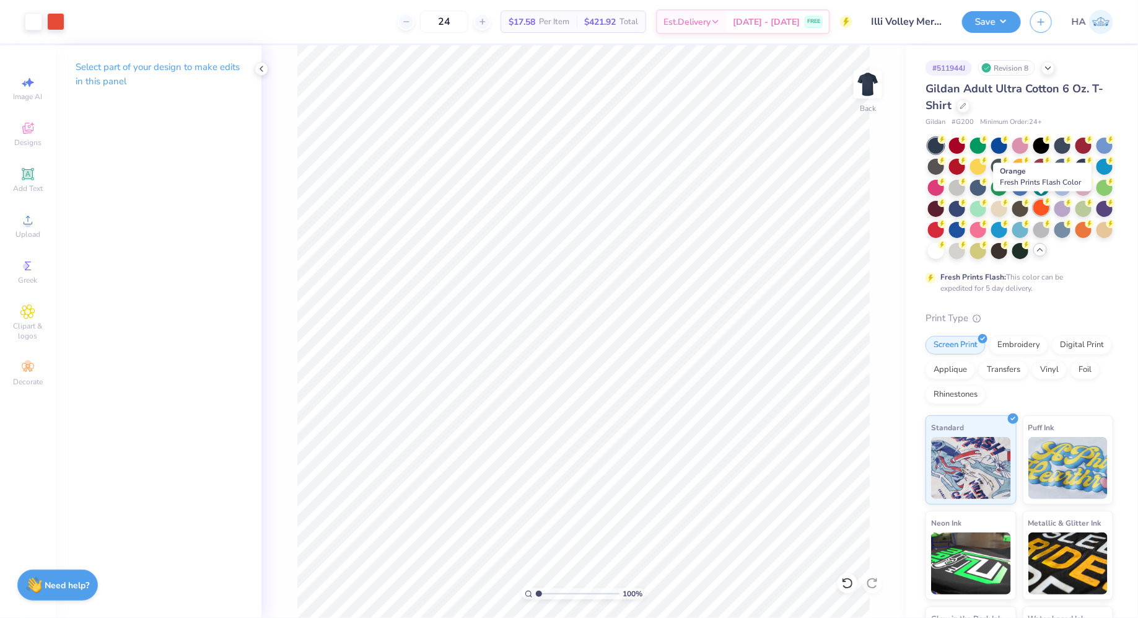
click at [1045, 205] on div at bounding box center [1041, 207] width 16 height 16
click at [57, 23] on div at bounding box center [55, 20] width 17 height 17
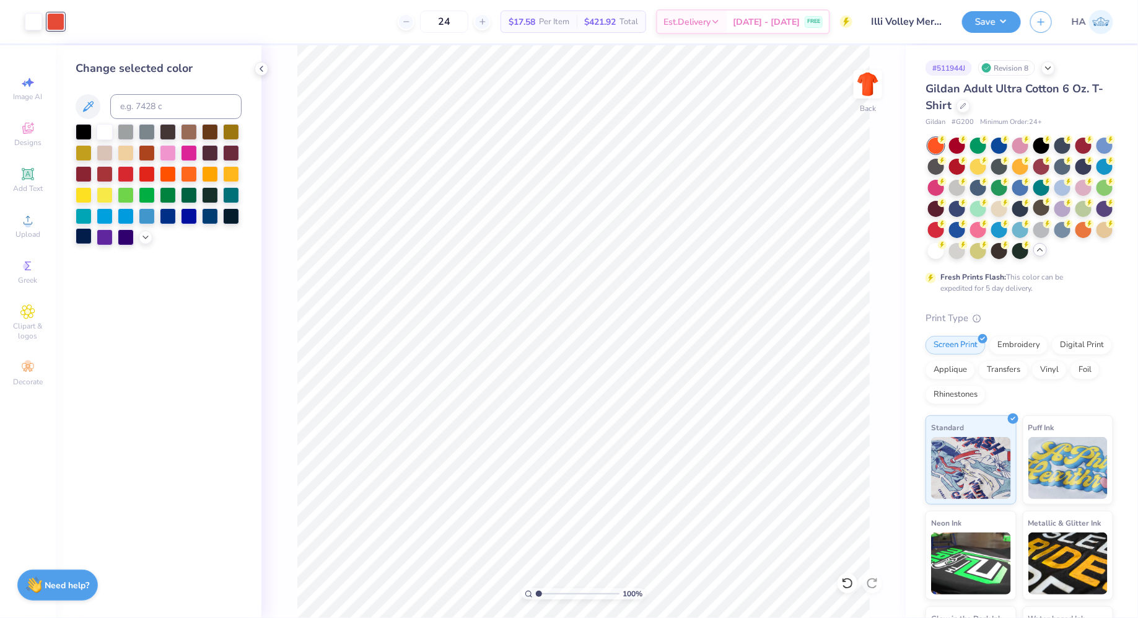
click at [85, 239] on div at bounding box center [84, 236] width 16 height 16
click at [990, 26] on button "Save" at bounding box center [991, 20] width 59 height 22
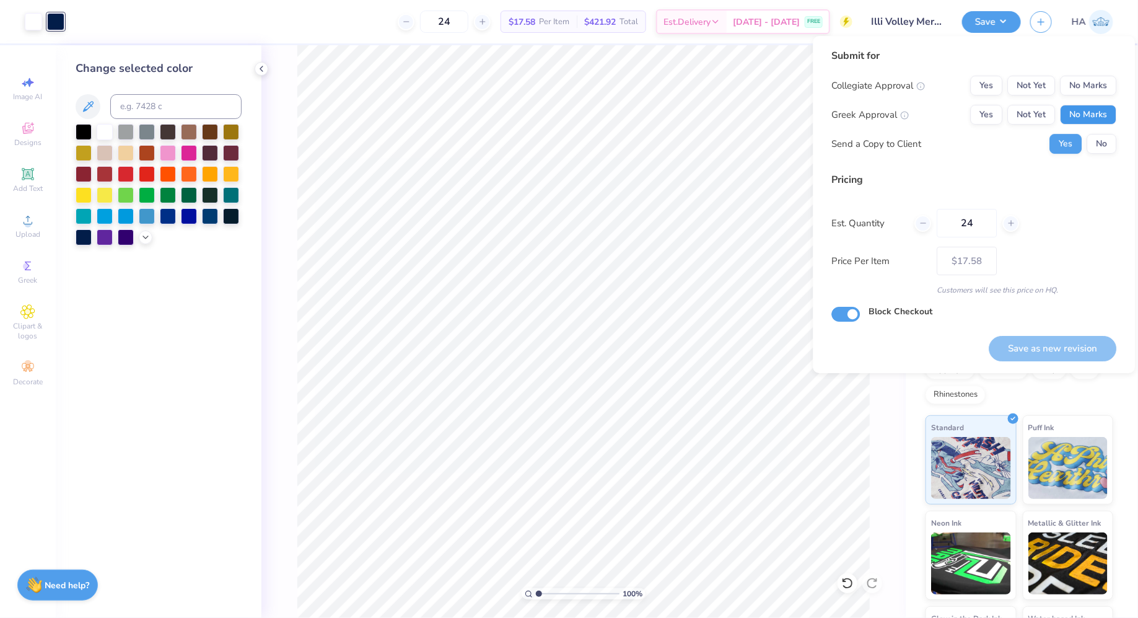
click at [1097, 112] on button "No Marks" at bounding box center [1089, 115] width 56 height 20
click at [1102, 89] on button "No Marks" at bounding box center [1089, 86] width 56 height 20
click at [1043, 344] on button "Save as new revision" at bounding box center [1053, 348] width 128 height 25
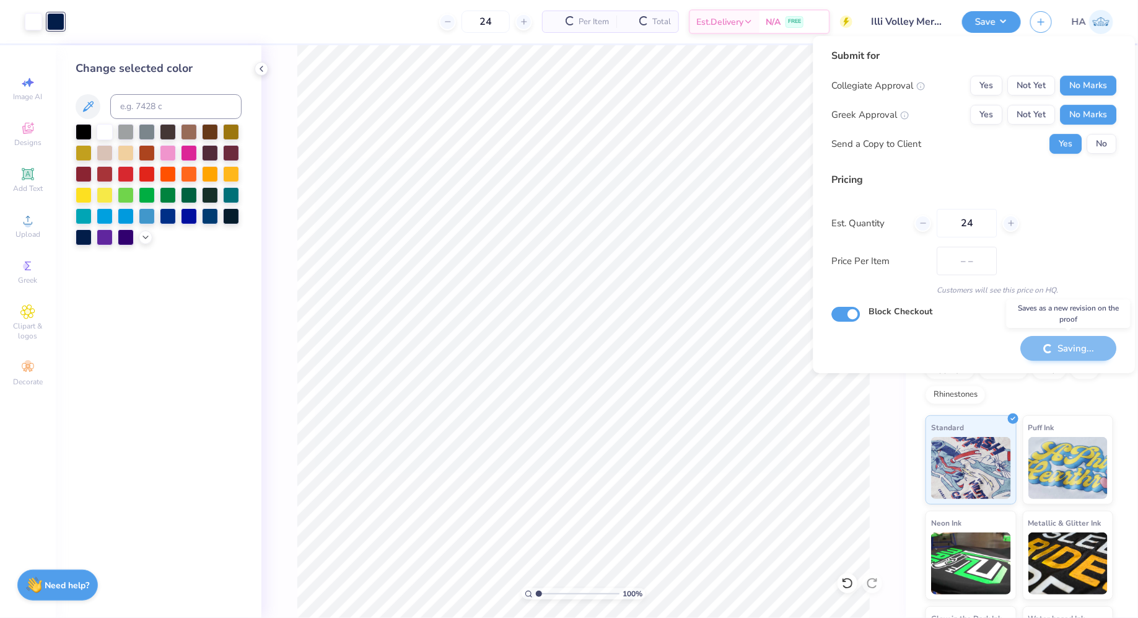
type input "$17.58"
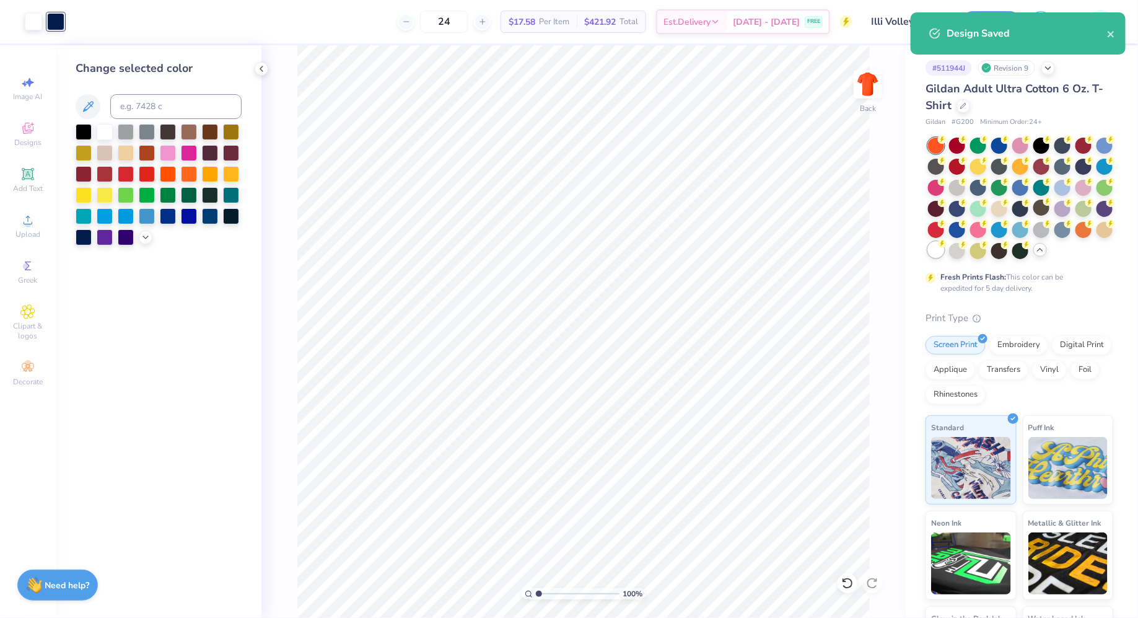
click at [944, 251] on div at bounding box center [936, 250] width 16 height 16
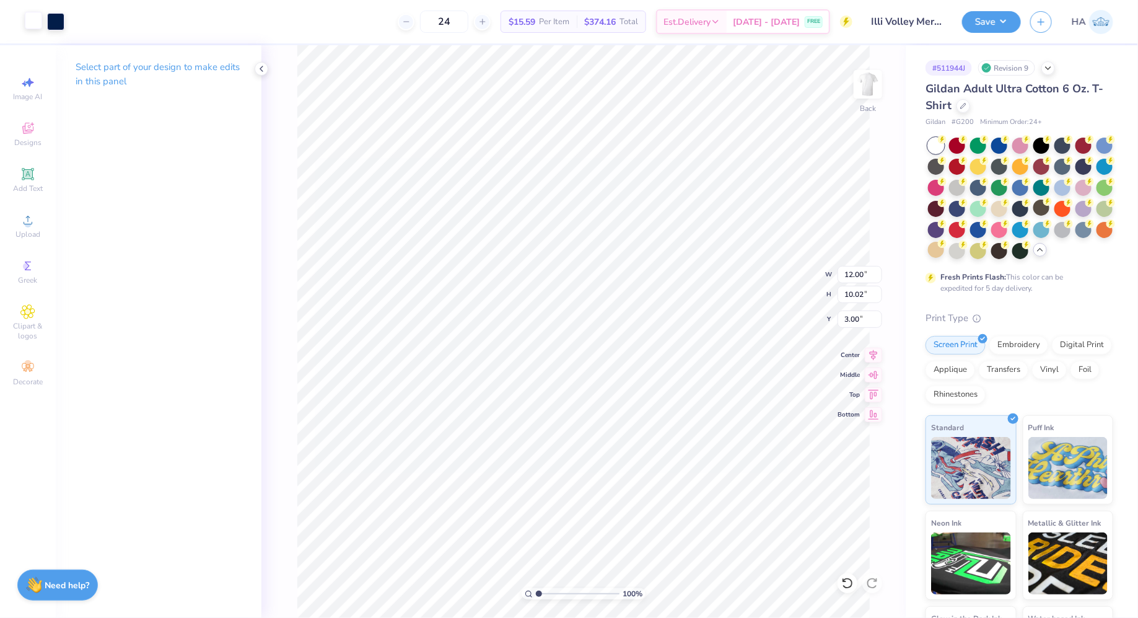
click at [37, 29] on div at bounding box center [33, 20] width 17 height 17
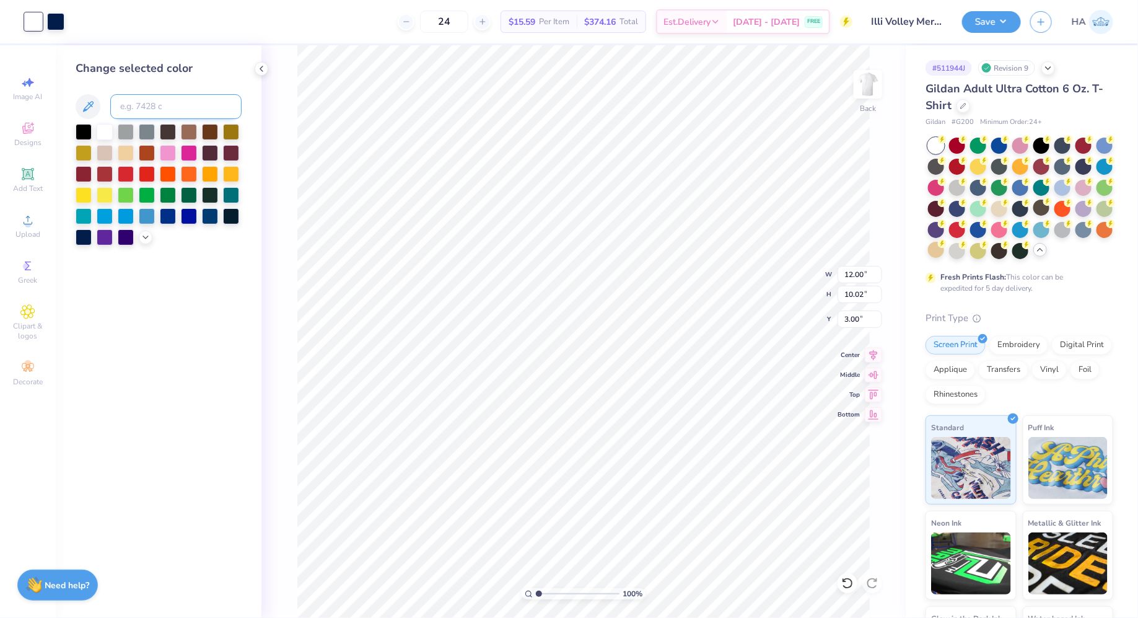
click at [175, 102] on input at bounding box center [175, 106] width 131 height 25
paste input "Nike Dri-FIT Cotton/Poly Long Sleeve Tee"
type input "Nike Dri-FIT Cotton/Poly Long Sleeve Tee"
click at [56, 21] on div at bounding box center [55, 20] width 17 height 17
click at [137, 103] on input at bounding box center [175, 106] width 131 height 25
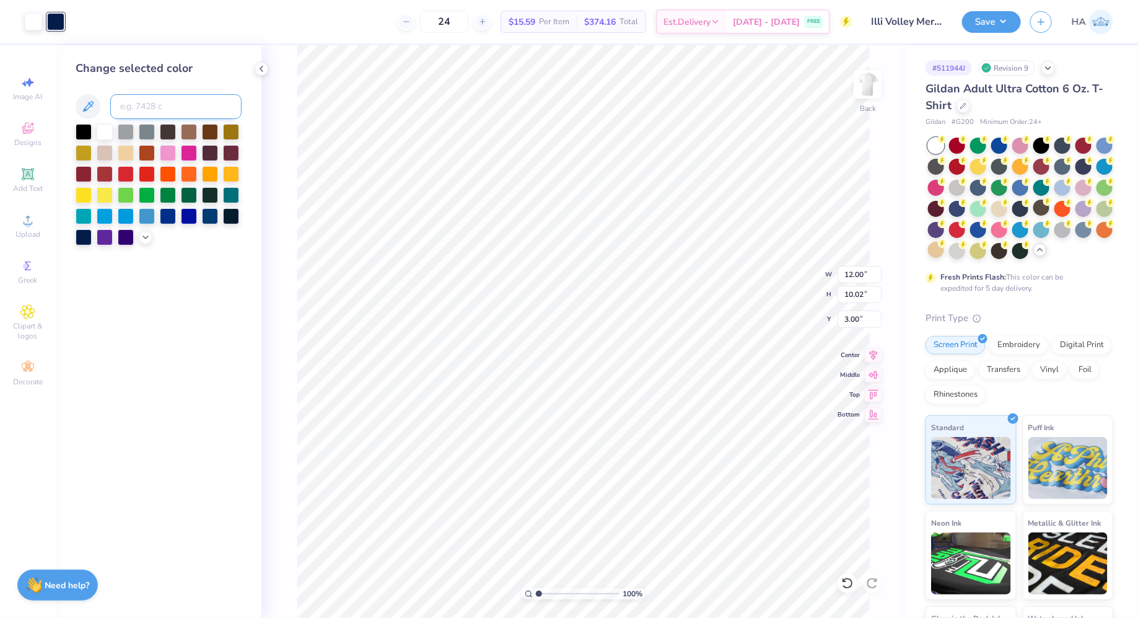
paste input "7417"
type input "7417"
click at [31, 19] on div at bounding box center [33, 20] width 17 height 17
click at [87, 238] on div at bounding box center [84, 236] width 16 height 16
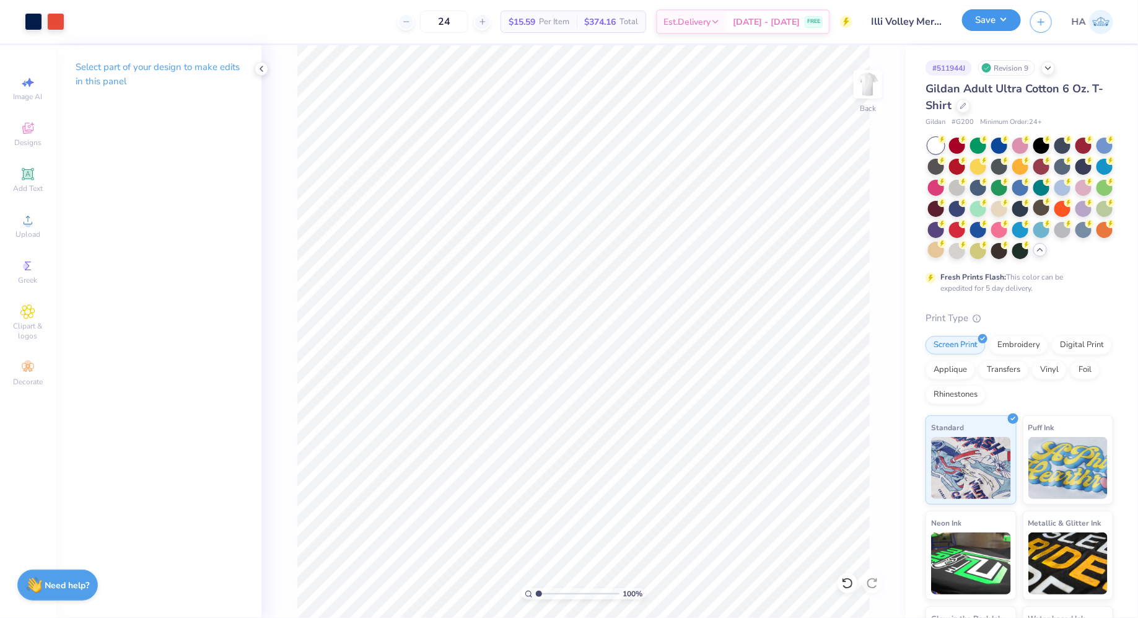
click at [1004, 27] on button "Save" at bounding box center [991, 20] width 59 height 22
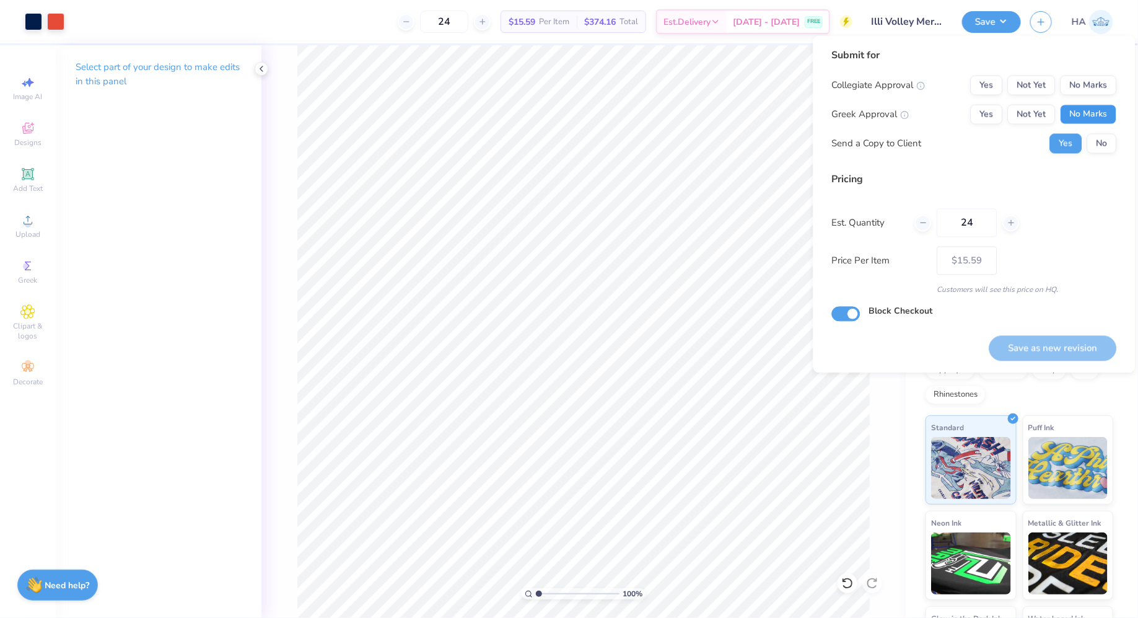
click at [1095, 119] on button "No Marks" at bounding box center [1089, 115] width 56 height 20
click at [1103, 95] on div "Collegiate Approval Yes Not Yet No Marks Greek Approval Yes Not Yet No Marks Se…" at bounding box center [974, 115] width 285 height 78
click at [1103, 86] on button "No Marks" at bounding box center [1089, 86] width 56 height 20
click at [1067, 348] on button "Save as new revision" at bounding box center [1053, 347] width 128 height 25
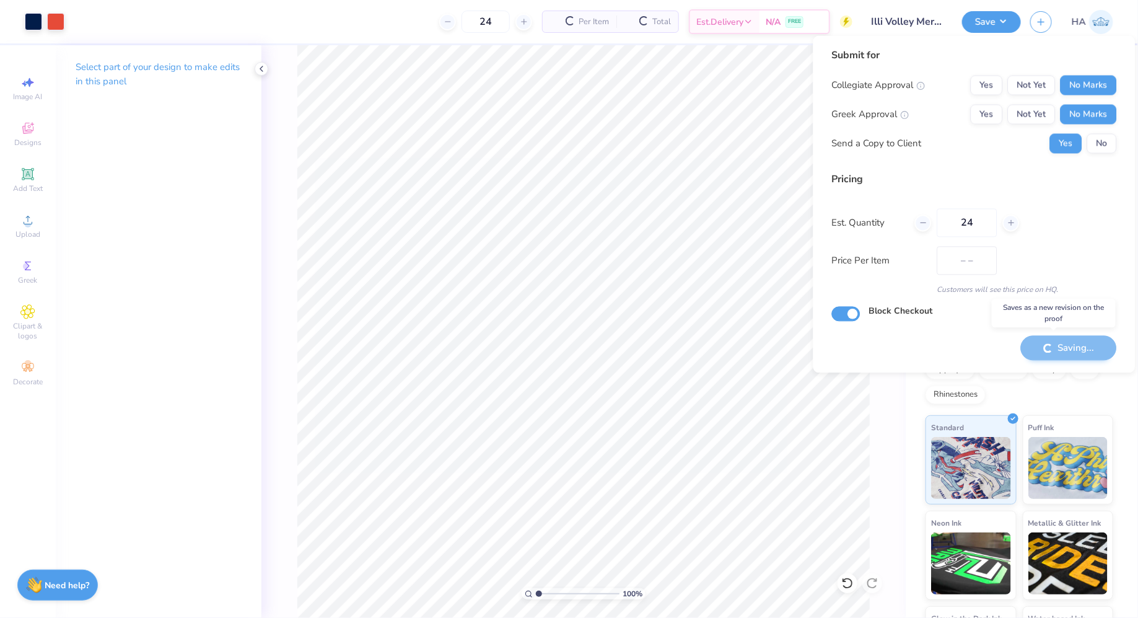
type input "$15.59"
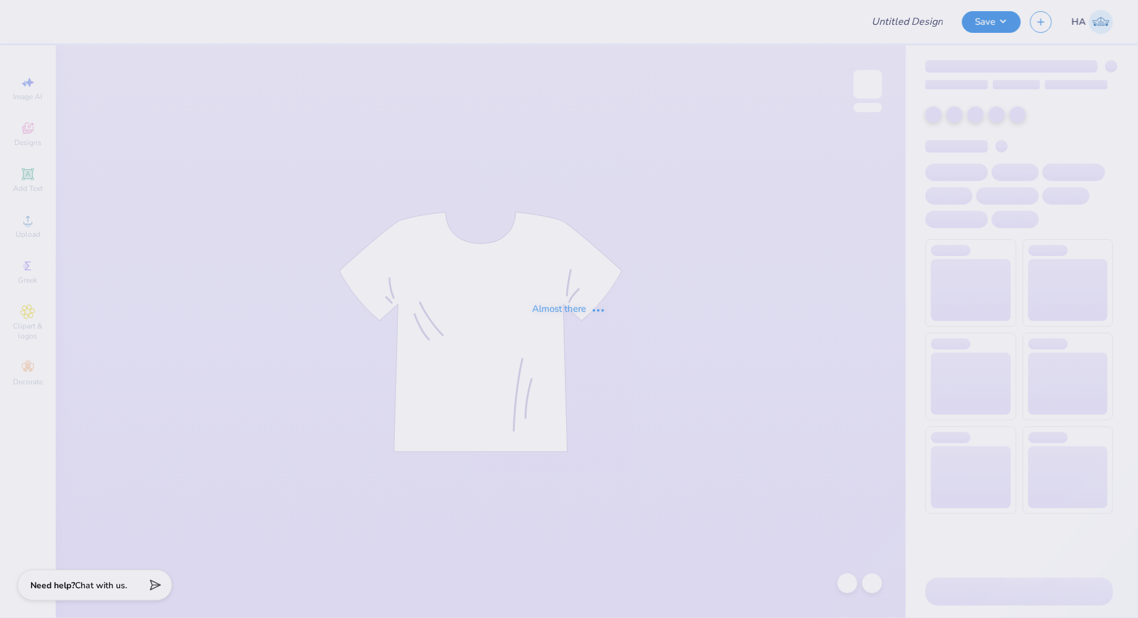
type input "Illi Volley Merch!"
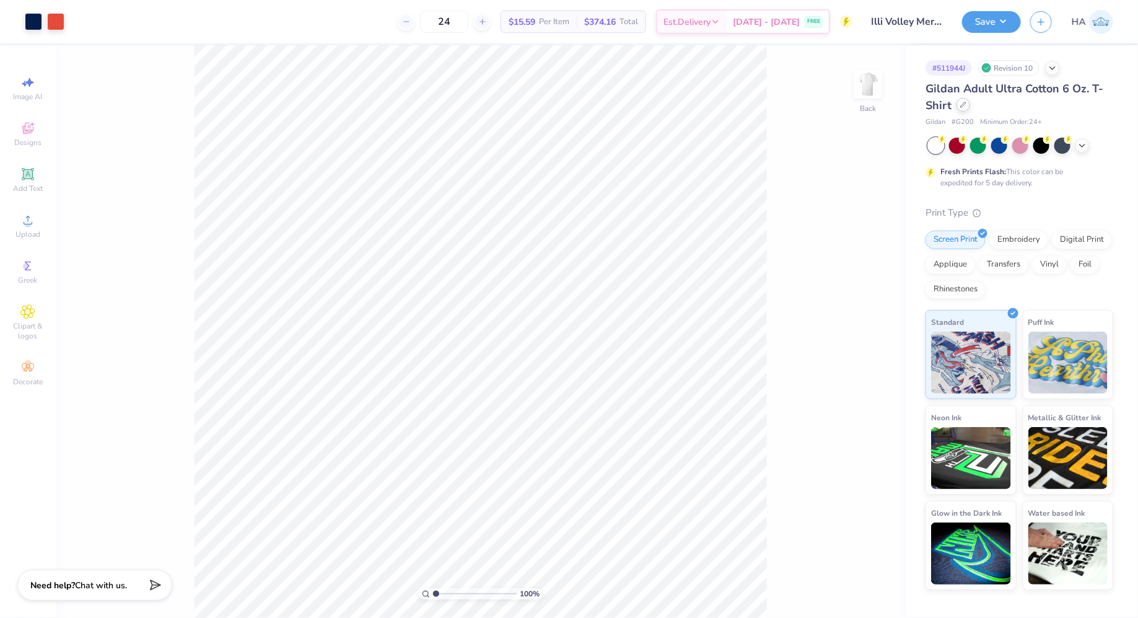
click at [968, 104] on div at bounding box center [964, 105] width 14 height 14
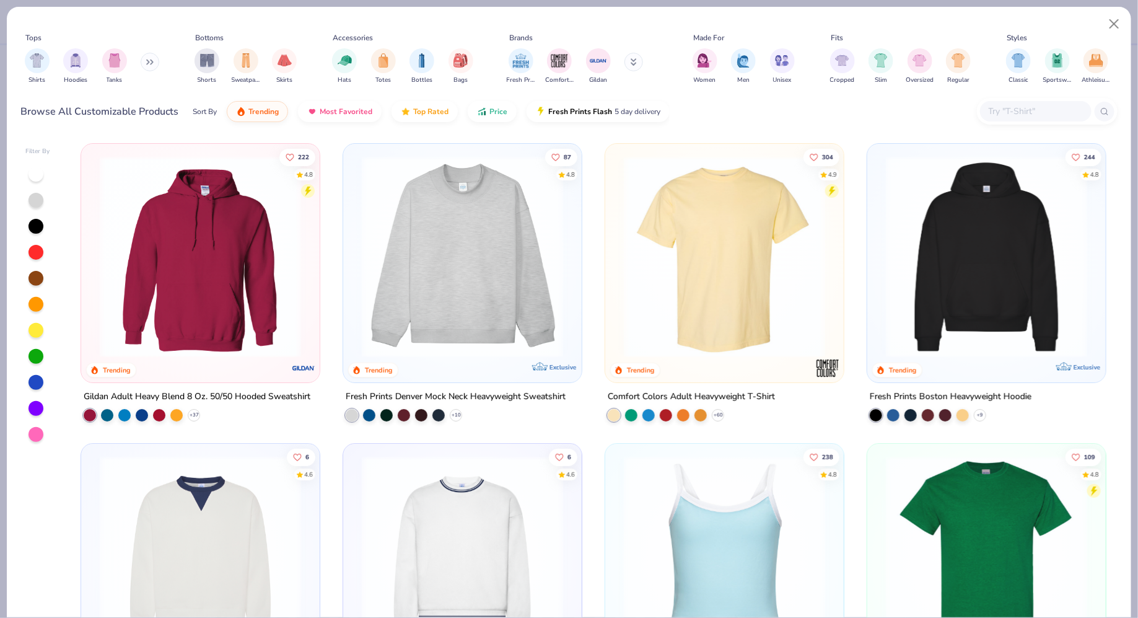
click at [1014, 113] on input "text" at bounding box center [1035, 111] width 95 height 14
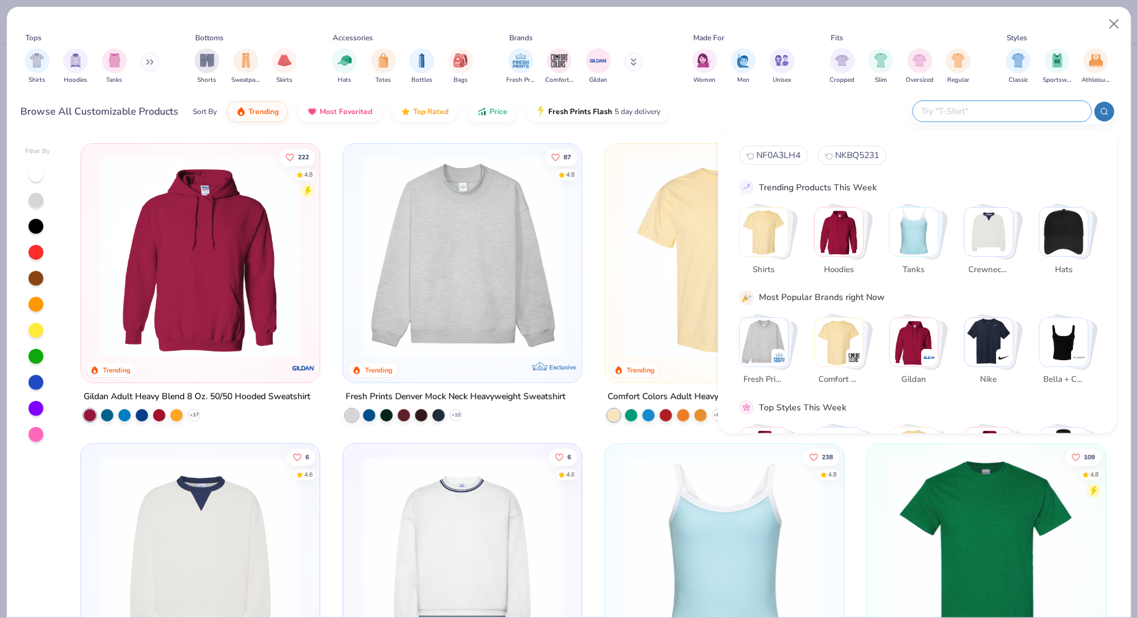
paste input "NKBQ5230"
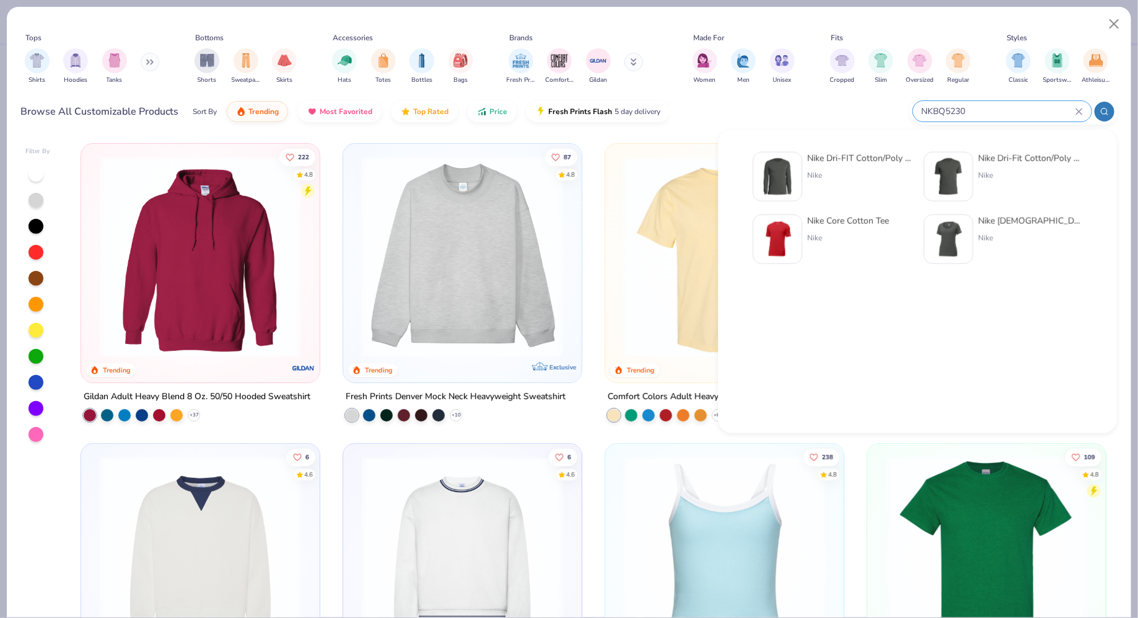
type input "NKBQ5230"
click at [838, 169] on div "Nike Dri-FIT Cotton/Poly Long Sleeve Tee Nike" at bounding box center [859, 177] width 104 height 50
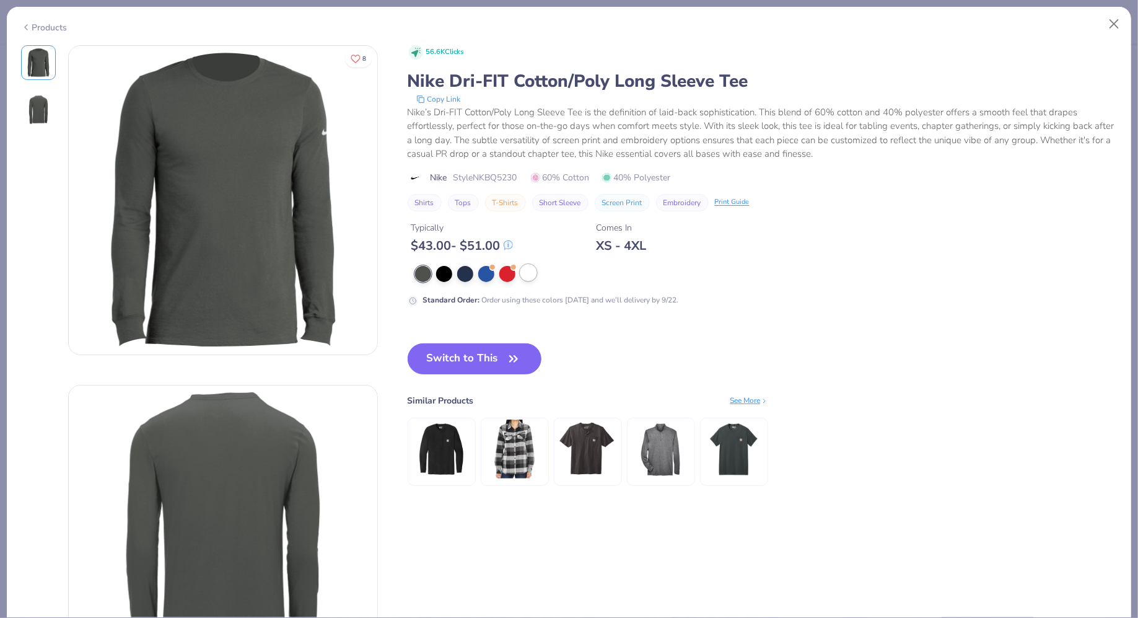
click at [529, 269] on div at bounding box center [528, 273] width 16 height 16
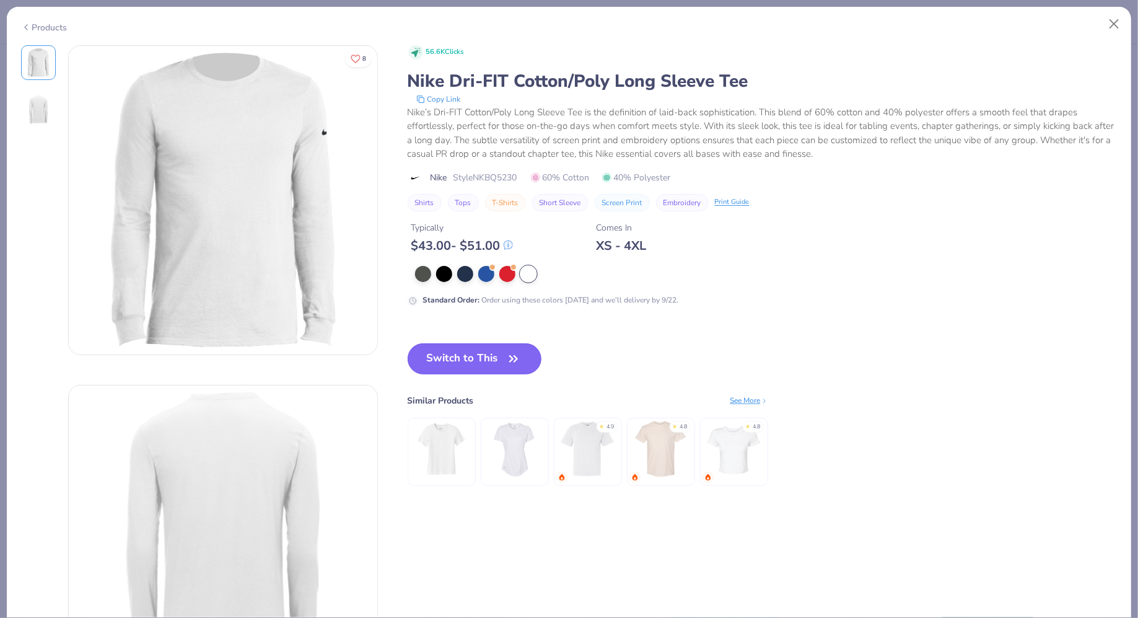
click at [493, 360] on button "Switch to This" at bounding box center [475, 358] width 134 height 31
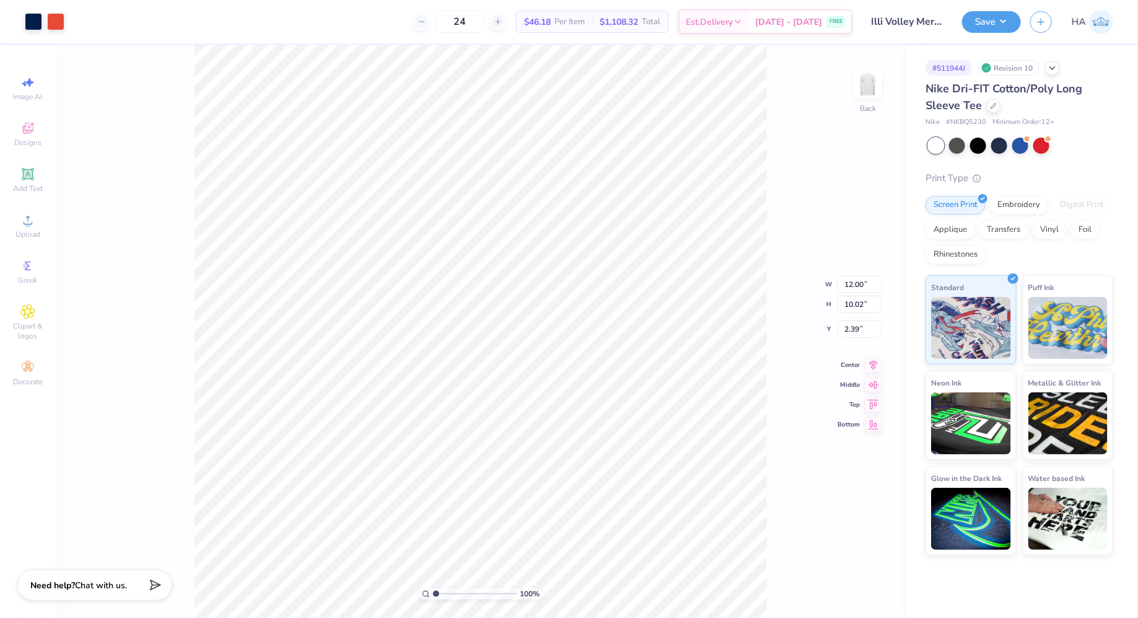
type input "2.48"
click at [854, 318] on input "2.48" at bounding box center [860, 318] width 45 height 17
click at [997, 26] on button "Save" at bounding box center [991, 20] width 59 height 22
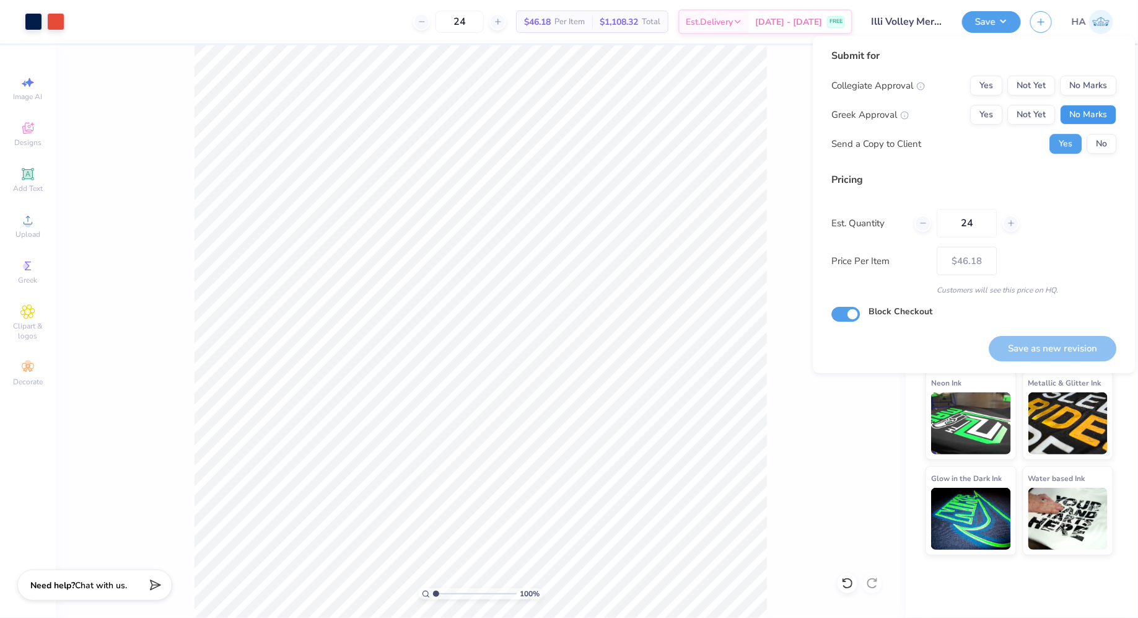
click at [1080, 111] on button "No Marks" at bounding box center [1089, 115] width 56 height 20
click at [1095, 87] on button "No Marks" at bounding box center [1089, 86] width 56 height 20
click at [1031, 348] on button "Save as new revision" at bounding box center [1053, 348] width 128 height 25
type input "$46.18"
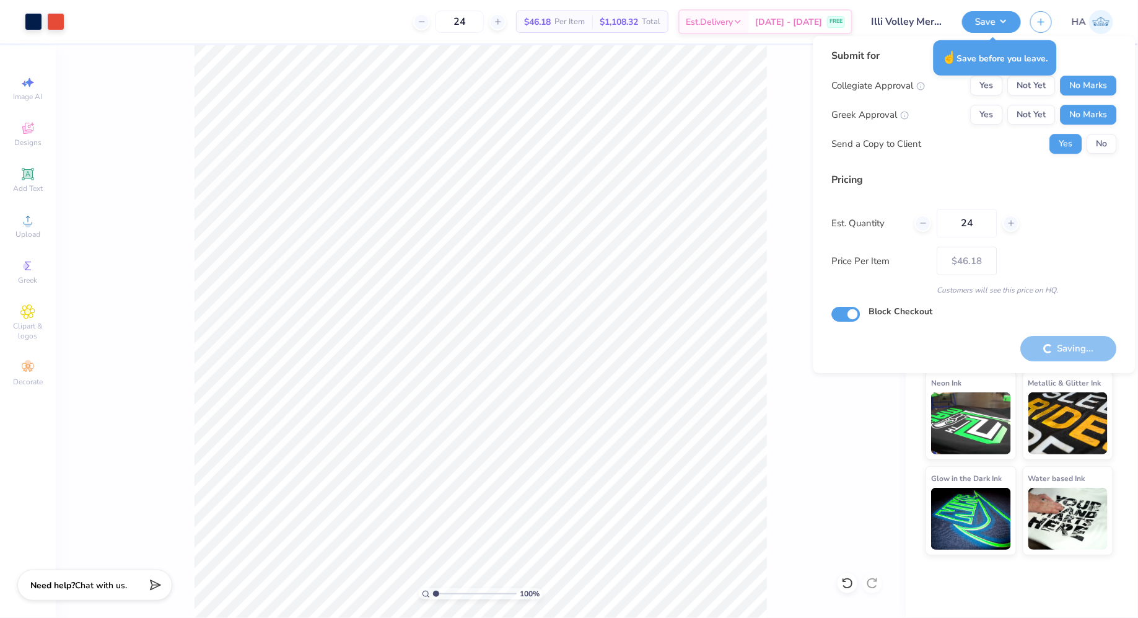
click at [1105, 235] on div "Est. Quantity 24" at bounding box center [974, 223] width 285 height 28
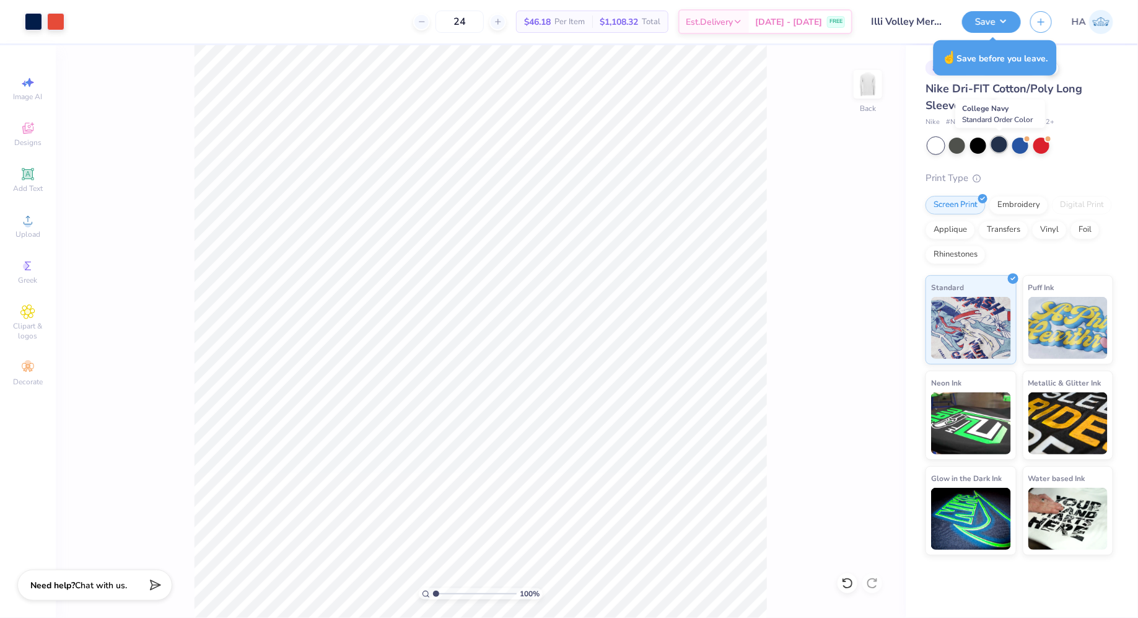
click at [995, 144] on div at bounding box center [999, 144] width 16 height 16
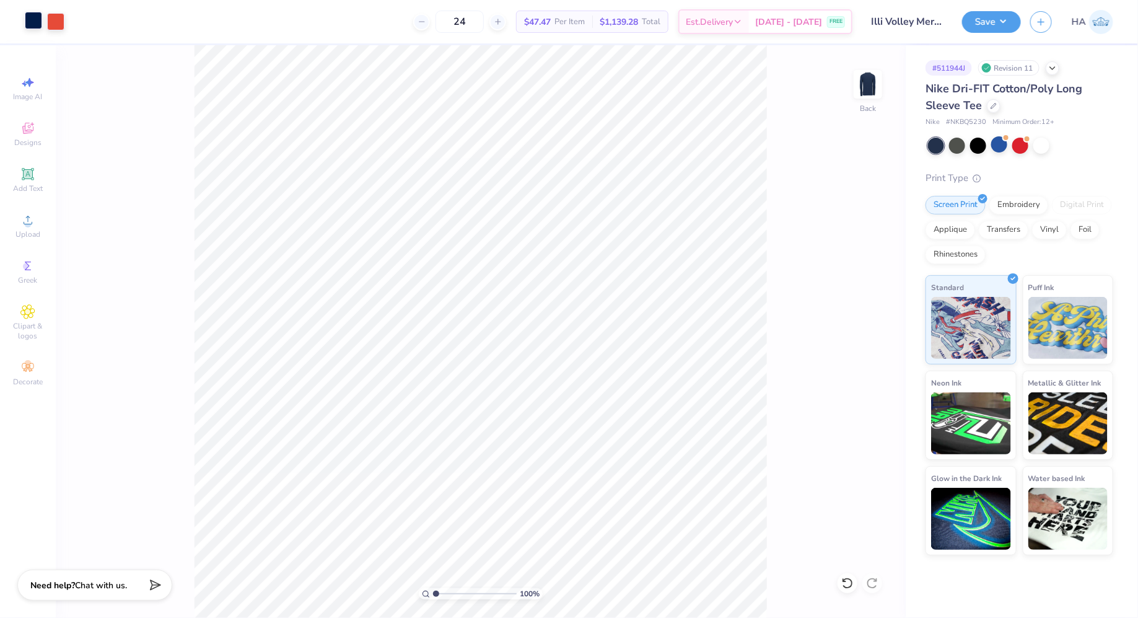
click at [39, 28] on div at bounding box center [33, 20] width 17 height 17
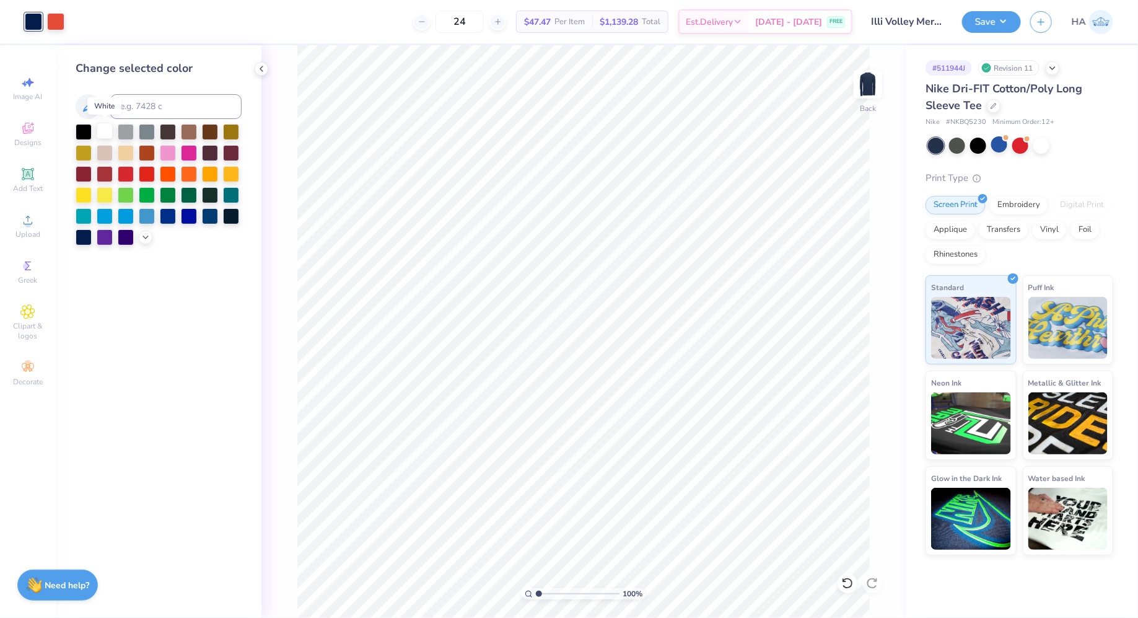
click at [111, 130] on div at bounding box center [105, 131] width 16 height 16
click at [982, 24] on button "Save" at bounding box center [991, 20] width 59 height 22
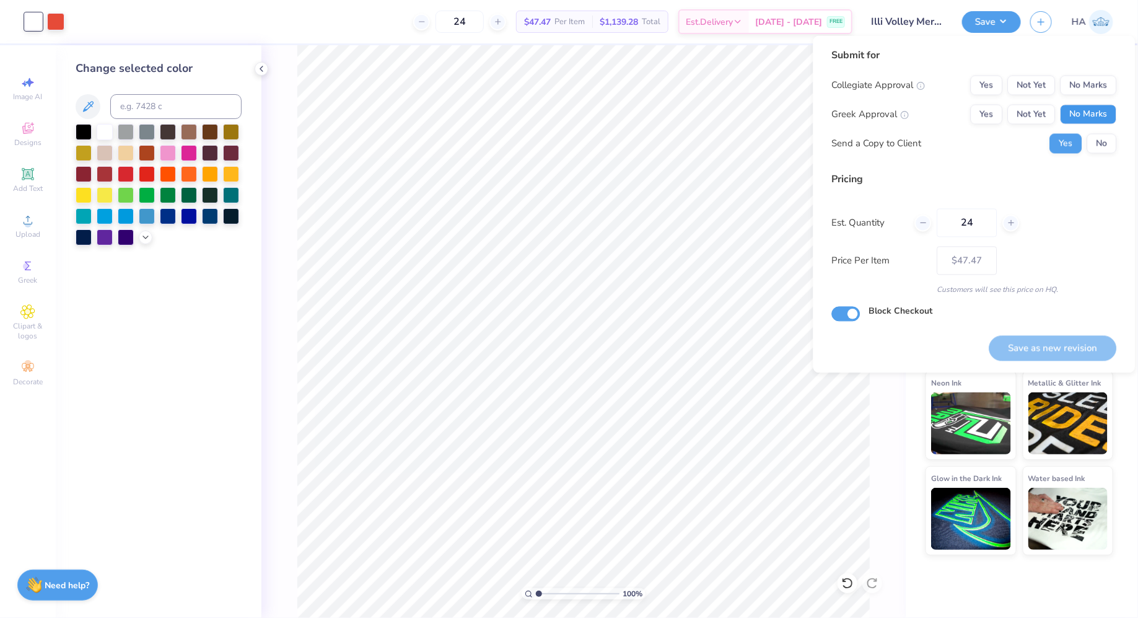
click at [1083, 112] on button "No Marks" at bounding box center [1089, 115] width 56 height 20
click at [1090, 86] on button "No Marks" at bounding box center [1089, 86] width 56 height 20
click at [1056, 340] on button "Save as new revision" at bounding box center [1053, 347] width 128 height 25
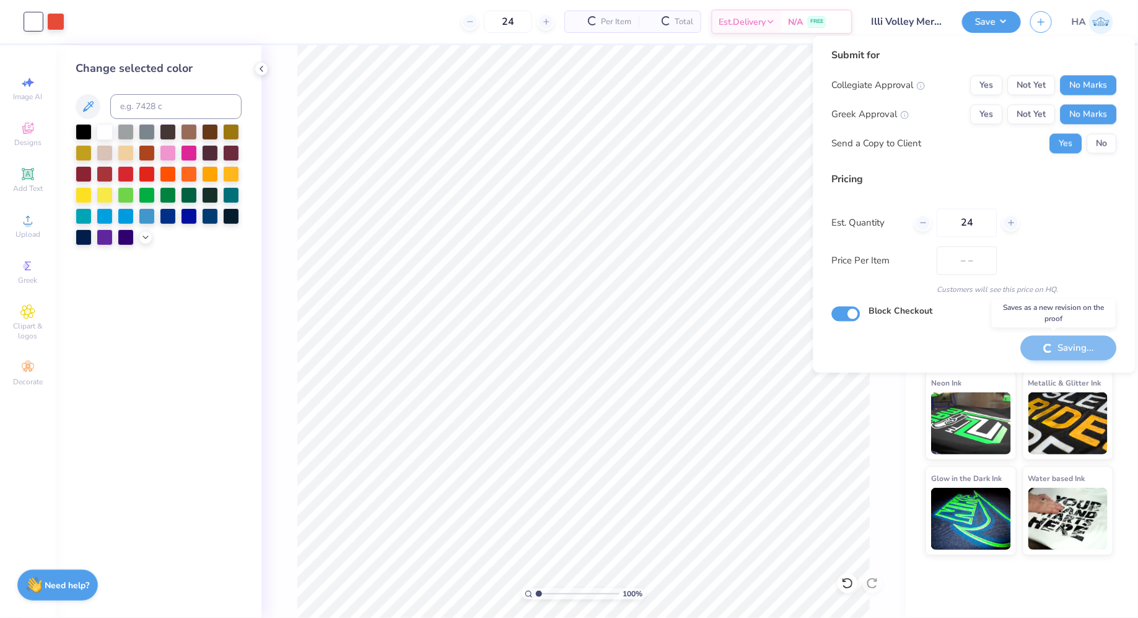
type input "$47.47"
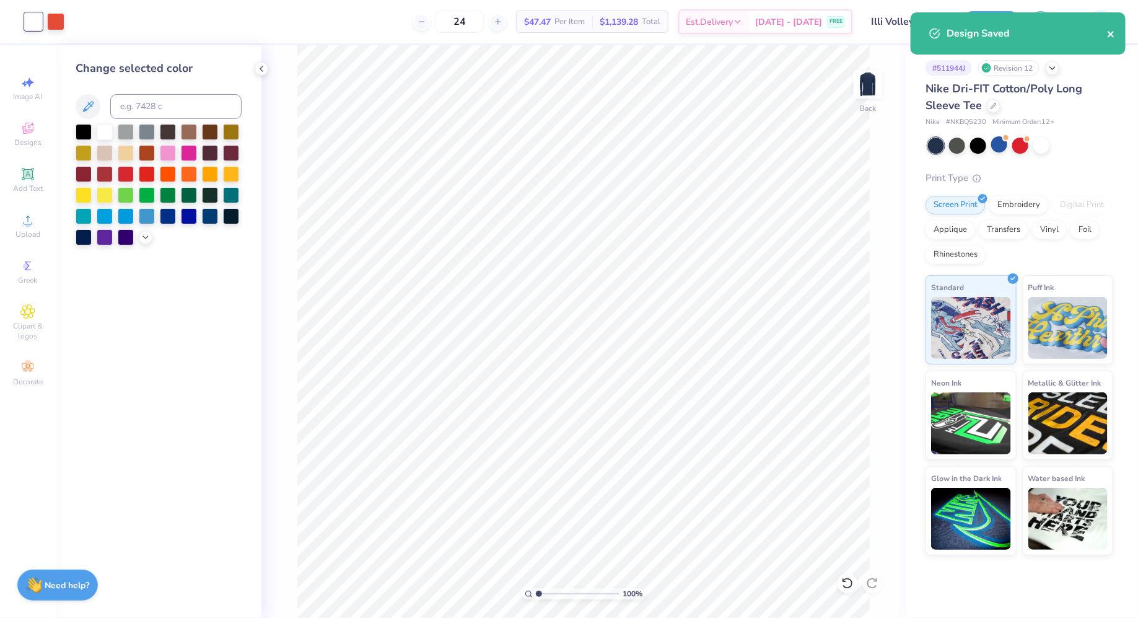
click at [1115, 36] on icon "close" at bounding box center [1111, 34] width 9 height 10
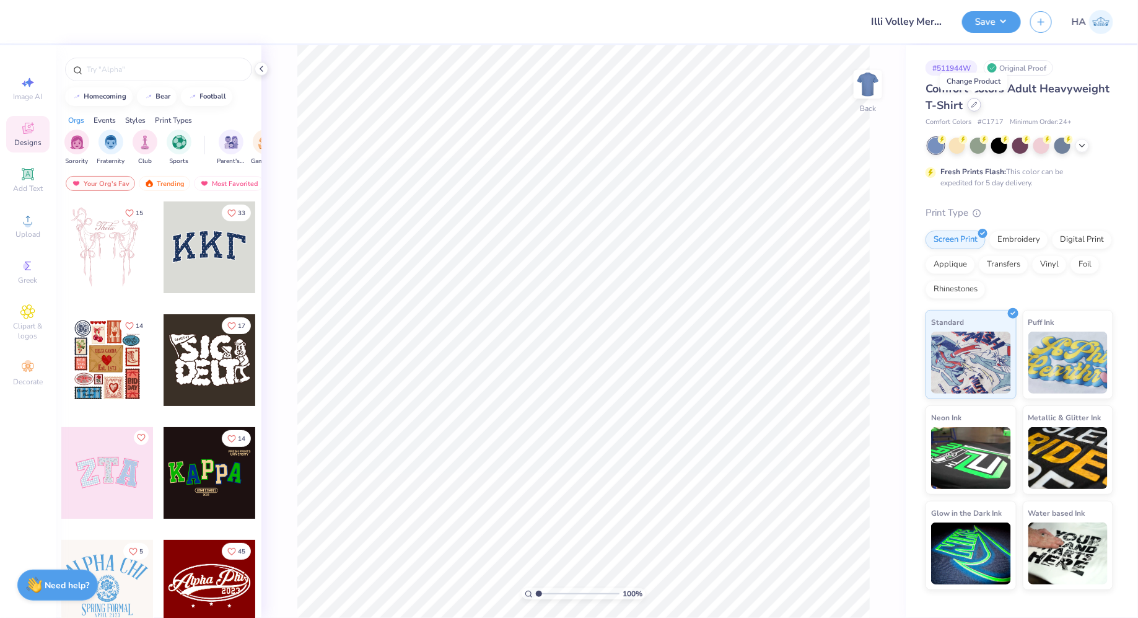
click at [976, 108] on div at bounding box center [975, 105] width 14 height 14
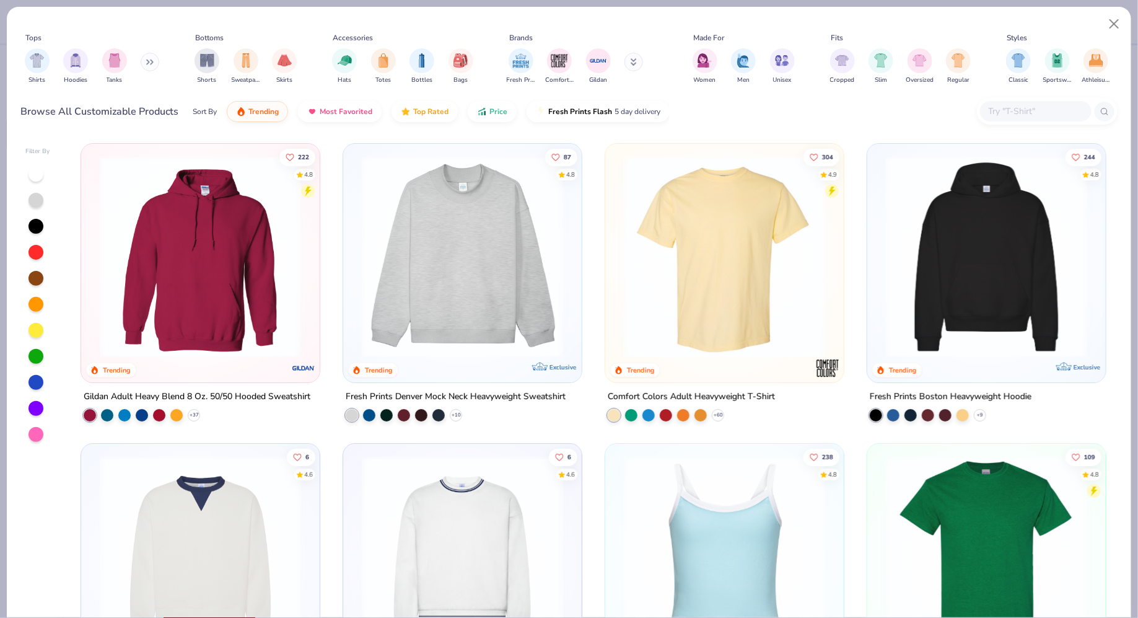
click at [1024, 114] on input "text" at bounding box center [1035, 111] width 95 height 14
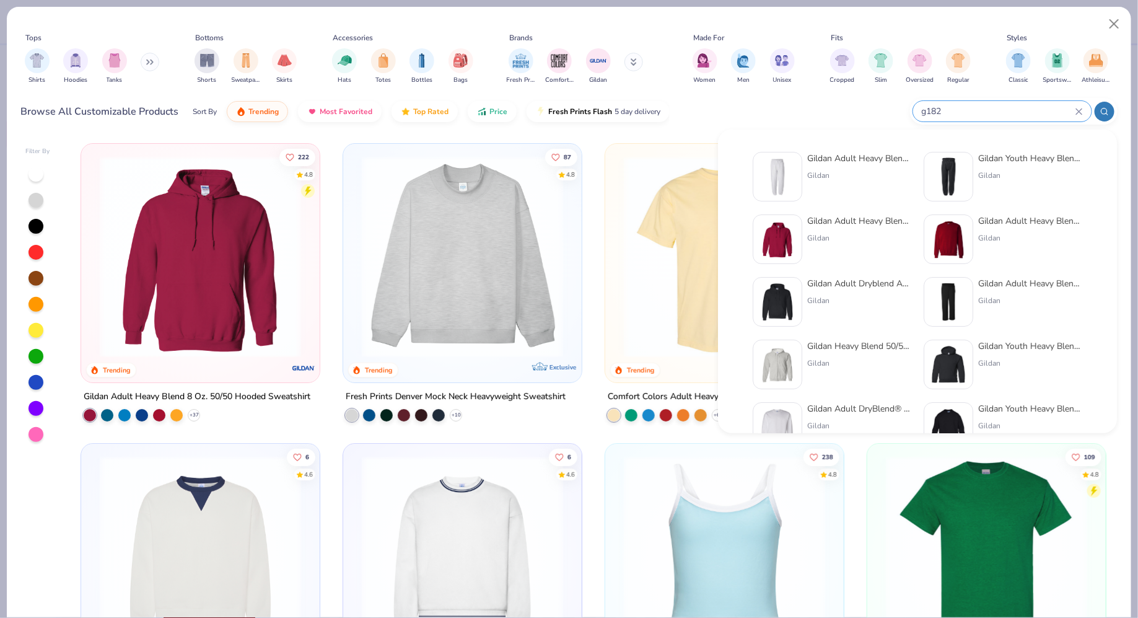
type input "g182"
click at [855, 160] on div "Gildan Adult Heavy Blend Adult 8 Oz. 50/50 Sweatpants" at bounding box center [859, 158] width 104 height 13
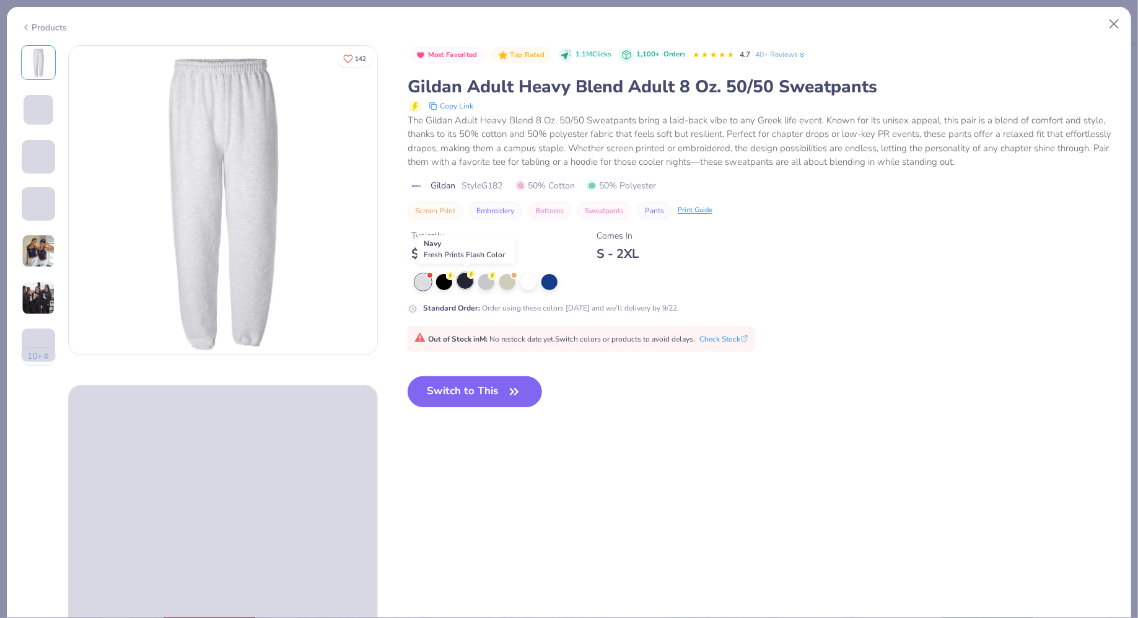
click at [468, 286] on div at bounding box center [465, 281] width 16 height 16
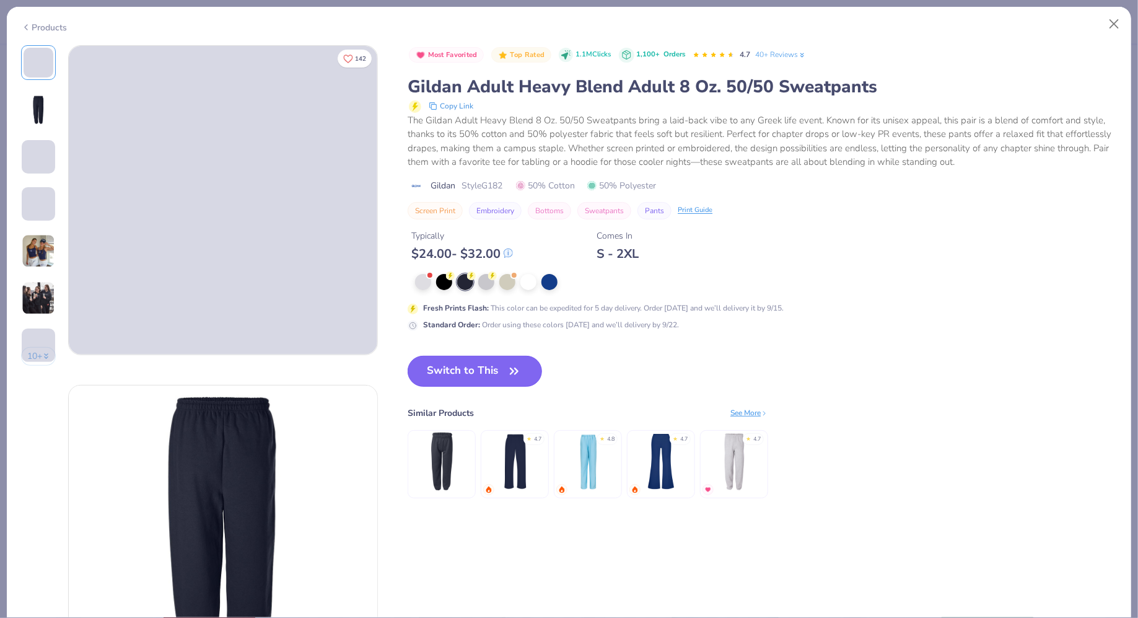
click at [467, 370] on button "Switch to This" at bounding box center [475, 371] width 134 height 31
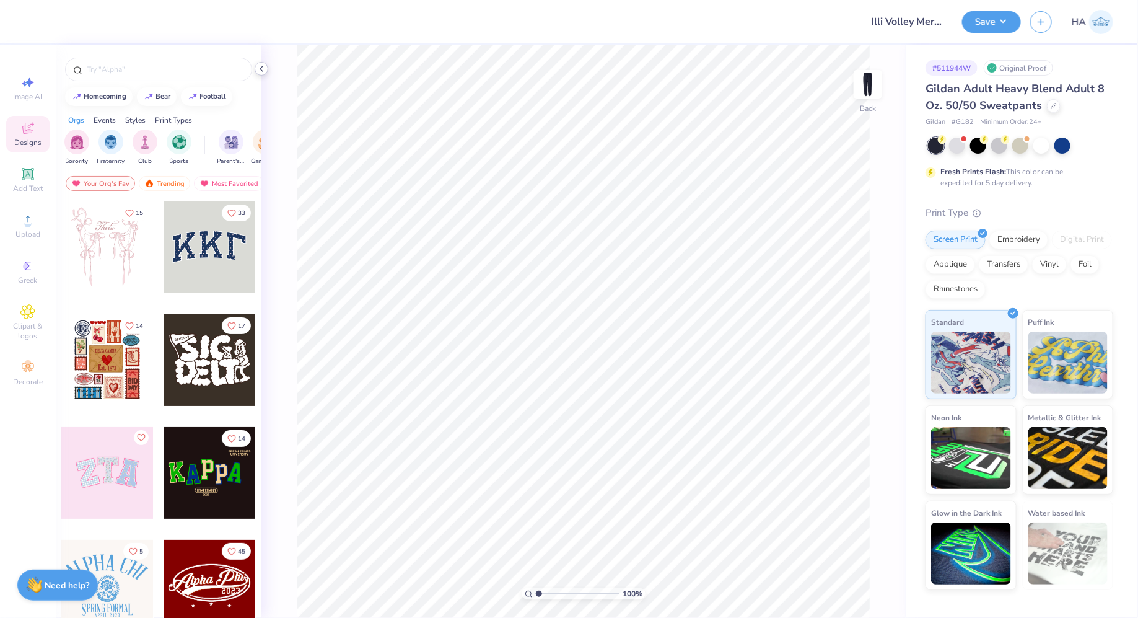
click at [266, 71] on div at bounding box center [262, 69] width 14 height 14
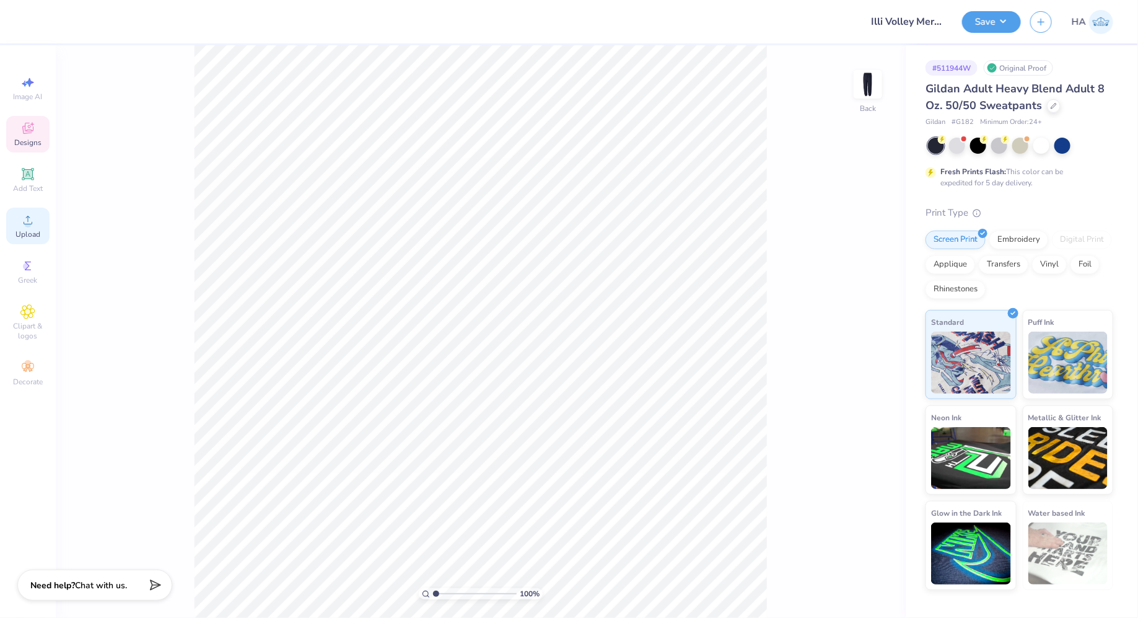
click at [26, 230] on span "Upload" at bounding box center [27, 234] width 25 height 10
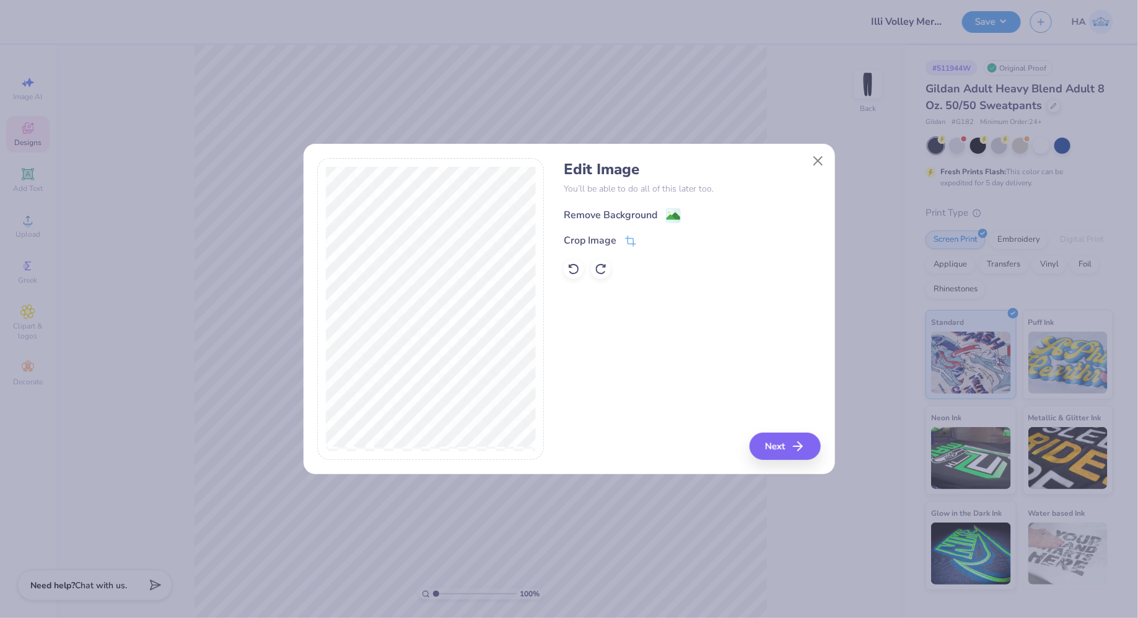
click at [672, 213] on image at bounding box center [674, 216] width 14 height 14
click at [774, 442] on button "Next" at bounding box center [786, 445] width 71 height 27
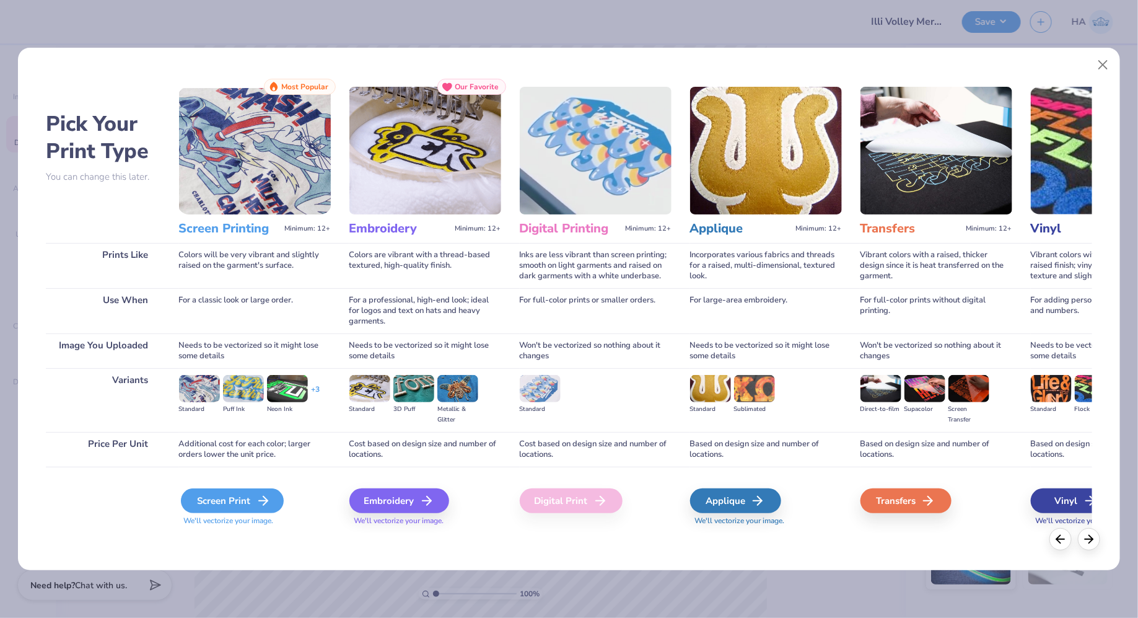
click at [267, 505] on icon at bounding box center [263, 500] width 15 height 15
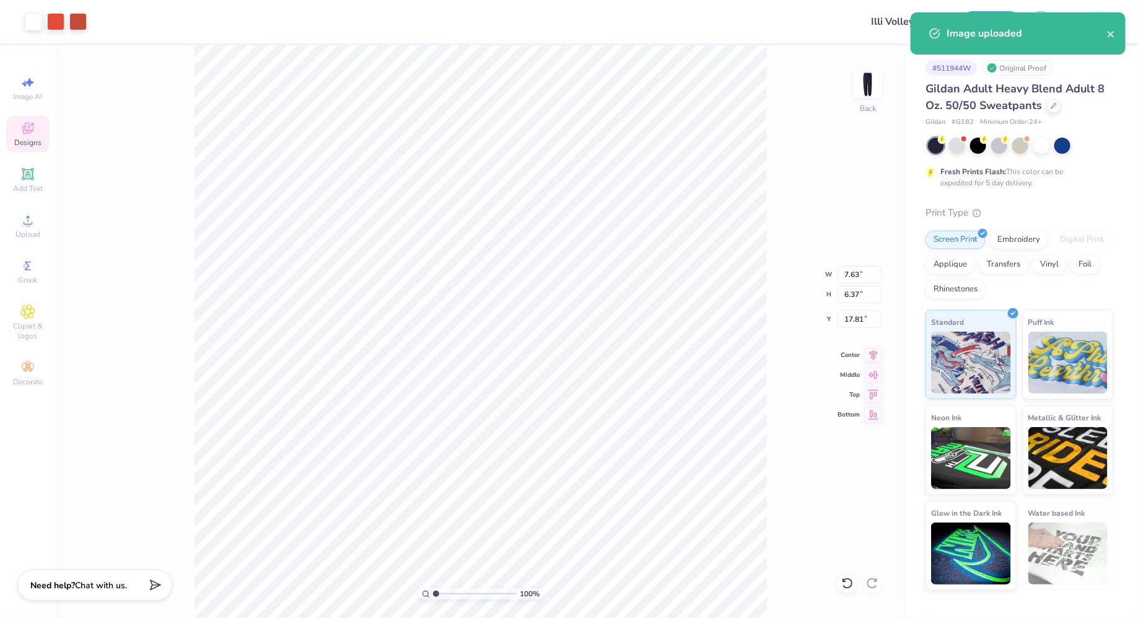
type input "3.06"
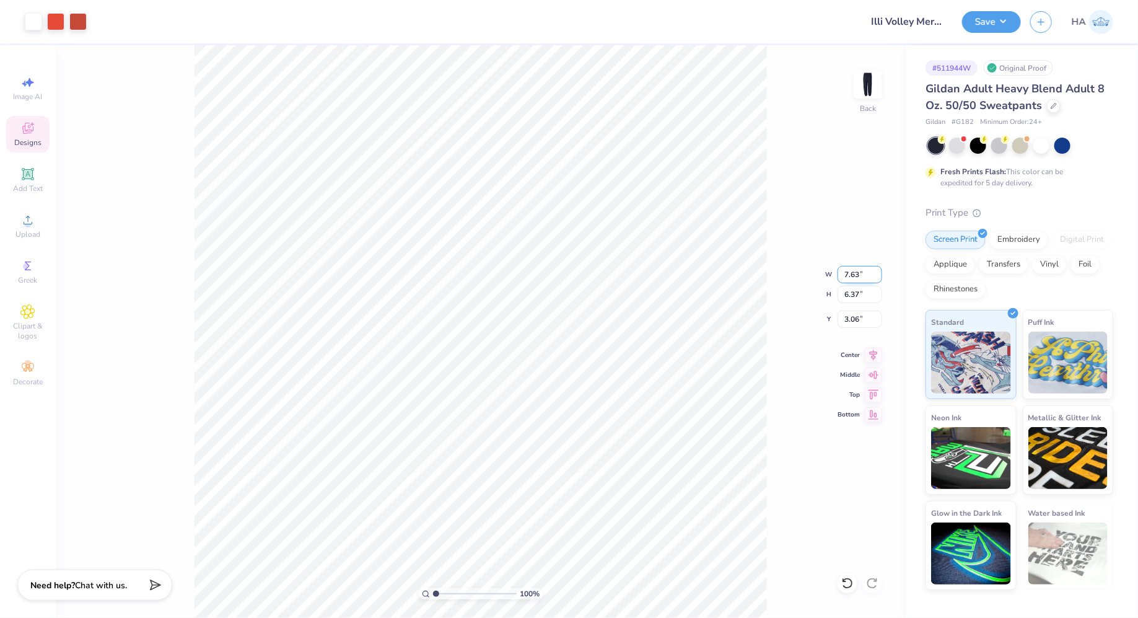
click at [854, 274] on input "7.63" at bounding box center [860, 274] width 45 height 17
type input "4.00"
type input "3.34"
type input "2.27"
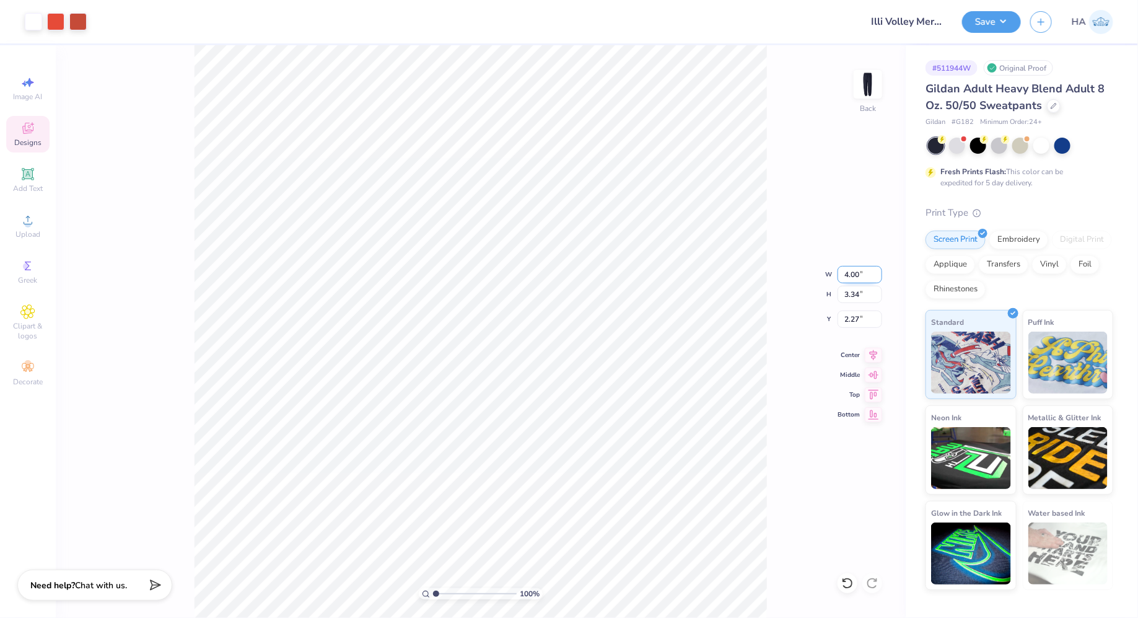
click at [855, 278] on input "4.00" at bounding box center [860, 274] width 45 height 17
type input "5.00"
type input "4.17"
type input "1.86"
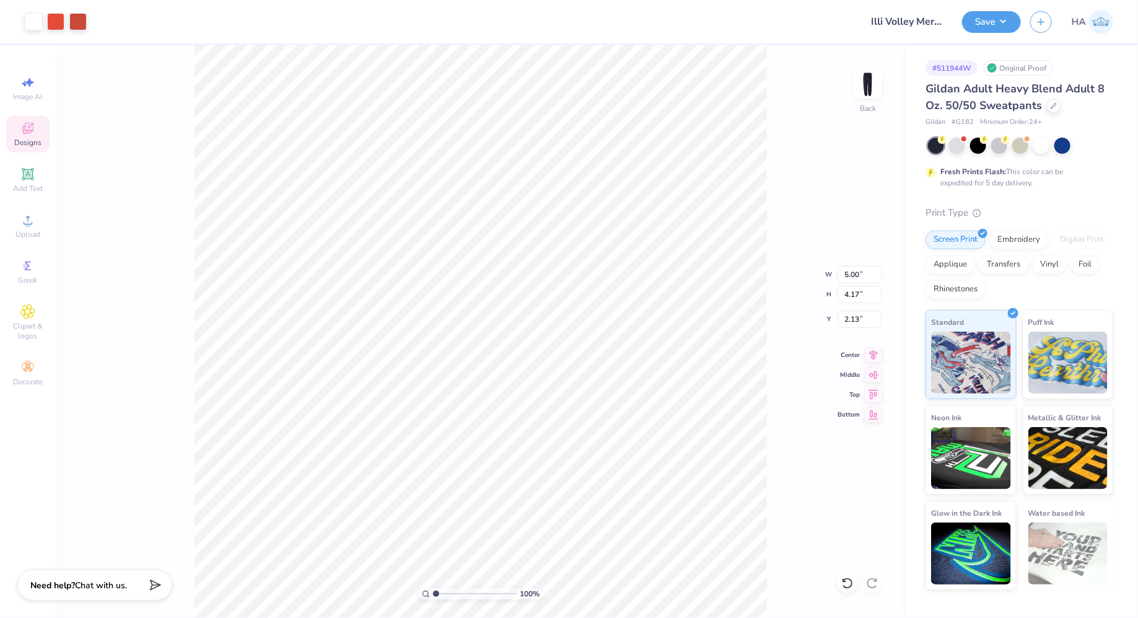
type input "2.13"
click at [76, 24] on div at bounding box center [77, 20] width 17 height 17
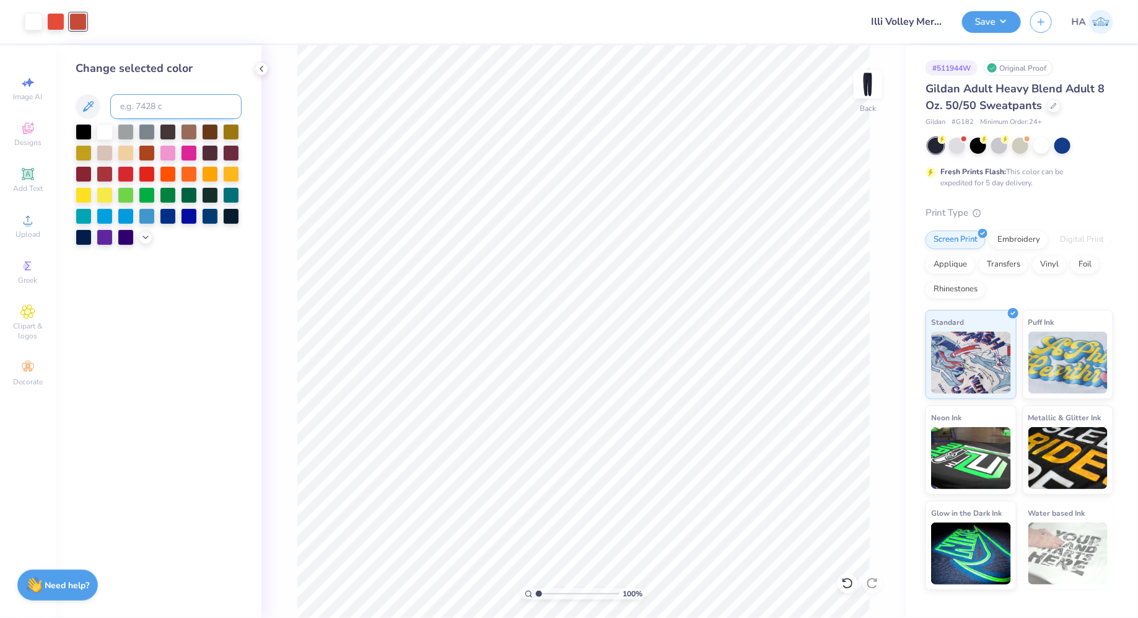
click at [166, 102] on input at bounding box center [175, 106] width 131 height 25
type input "7417"
click at [1001, 27] on button "Save" at bounding box center [991, 20] width 59 height 22
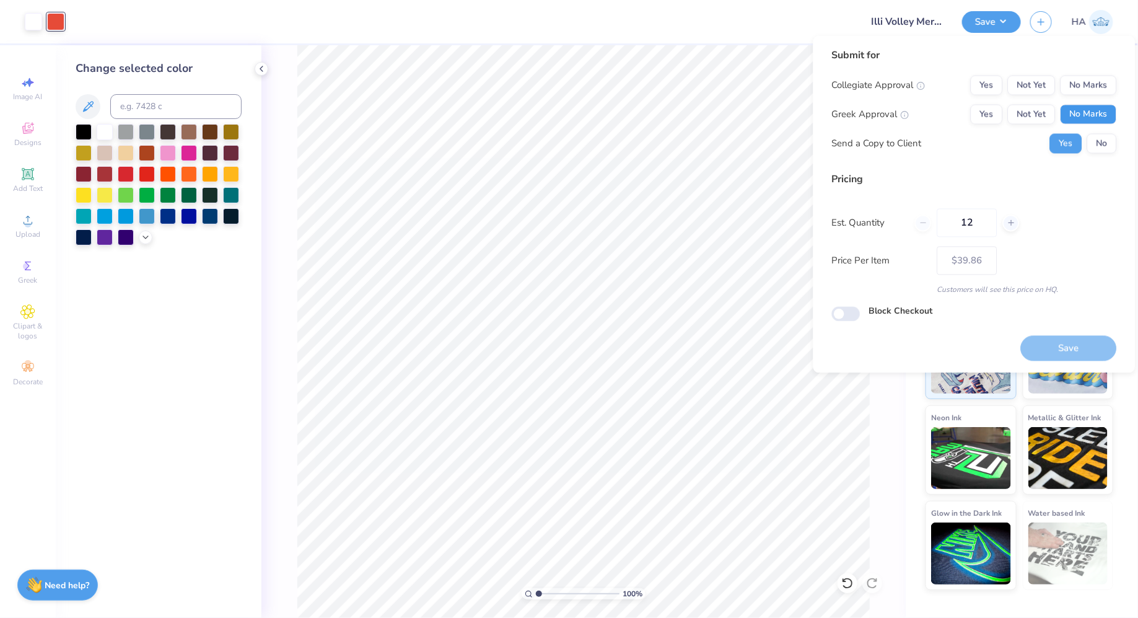
click at [1095, 115] on button "No Marks" at bounding box center [1089, 115] width 56 height 20
click at [1100, 92] on button "No Marks" at bounding box center [1089, 86] width 56 height 20
click at [1069, 336] on button "Save" at bounding box center [1069, 347] width 96 height 25
type input "– –"
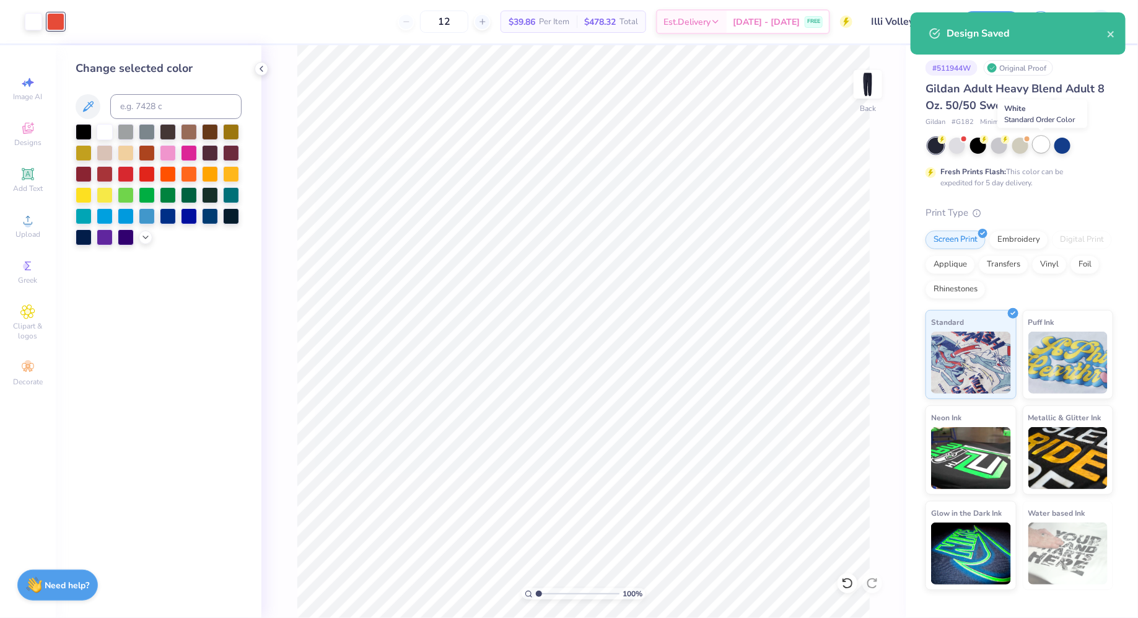
click at [1045, 138] on div at bounding box center [1041, 144] width 16 height 16
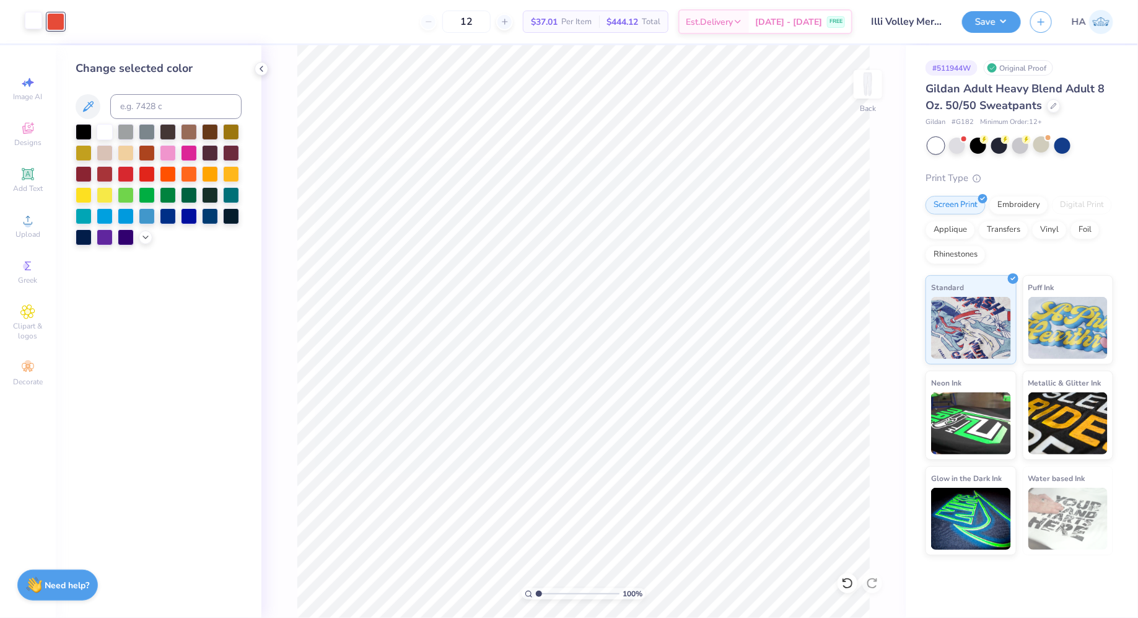
click at [32, 27] on div at bounding box center [33, 20] width 17 height 17
click at [82, 243] on div at bounding box center [84, 236] width 16 height 16
click at [995, 22] on button "Save" at bounding box center [991, 20] width 59 height 22
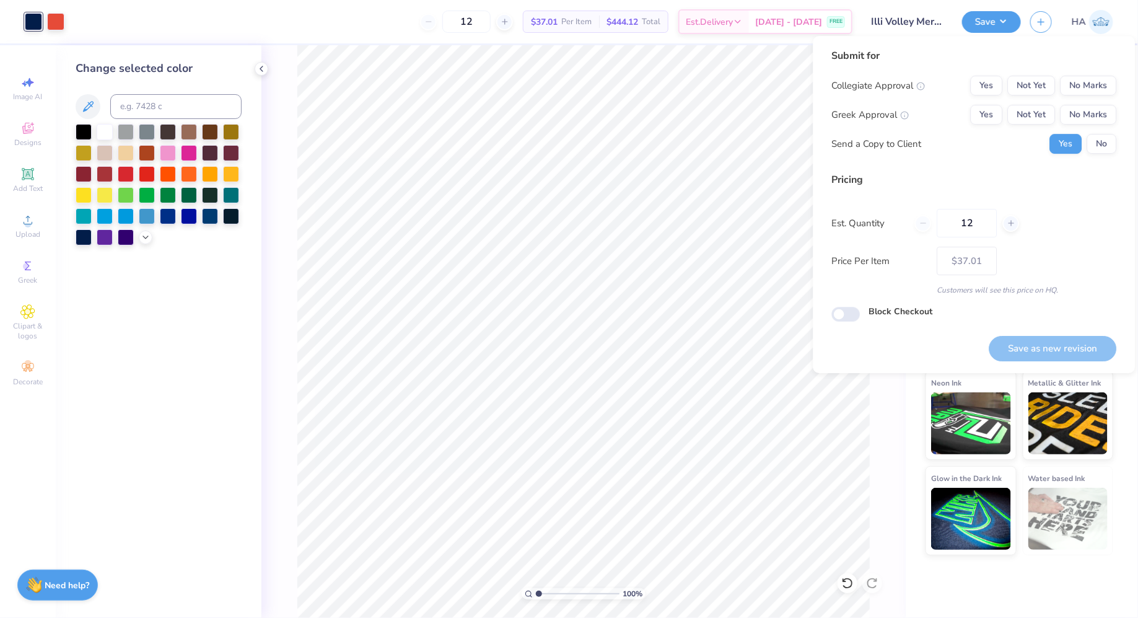
click at [1095, 100] on div "Collegiate Approval Yes Not Yet No Marks Greek Approval Yes Not Yet No Marks Se…" at bounding box center [974, 115] width 285 height 78
click at [1094, 107] on button "No Marks" at bounding box center [1089, 115] width 56 height 20
click at [1102, 89] on button "No Marks" at bounding box center [1089, 86] width 56 height 20
click at [1031, 340] on button "Save as new revision" at bounding box center [1053, 348] width 128 height 25
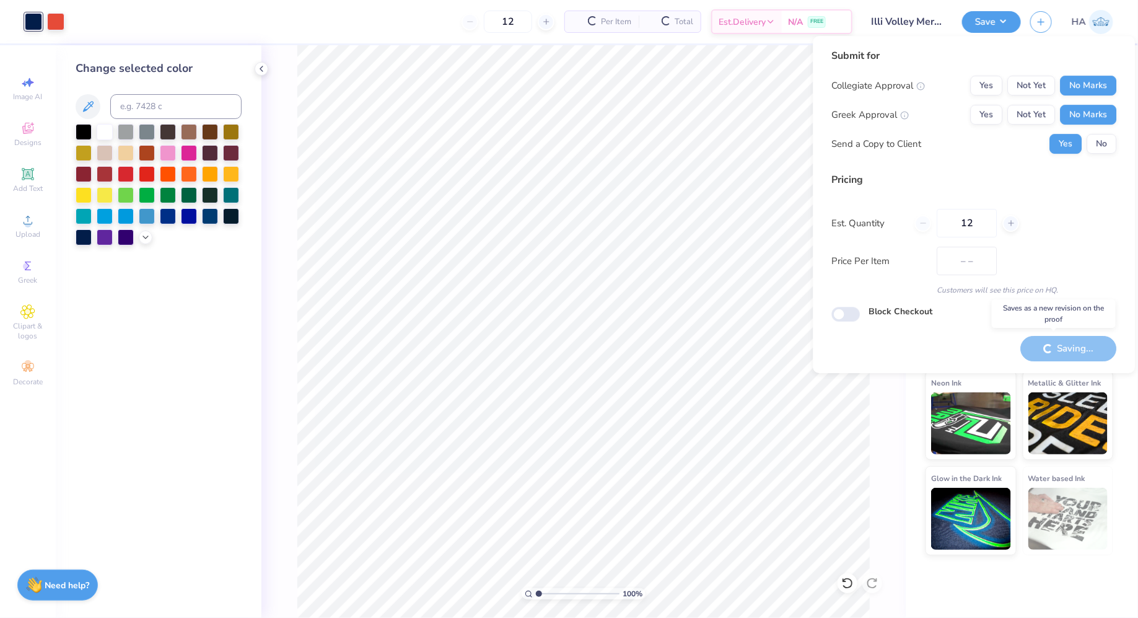
type input "$37.01"
